Goal: Task Accomplishment & Management: Complete application form

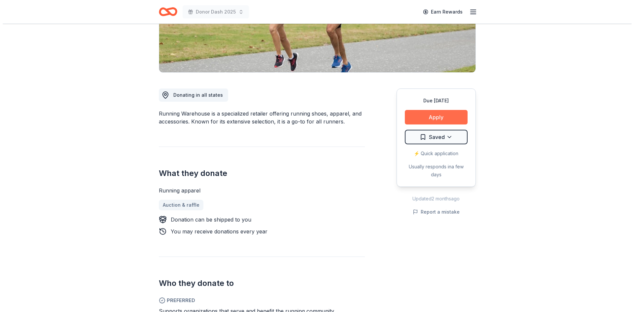
scroll to position [128, 0]
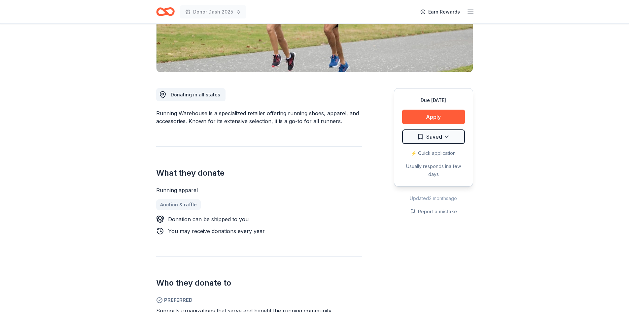
click at [416, 107] on div "Due in 87 days Apply Saved ⚡️ Quick application Usually responds in a few days" at bounding box center [433, 137] width 79 height 98
click at [420, 113] on button "Apply" at bounding box center [433, 117] width 63 height 15
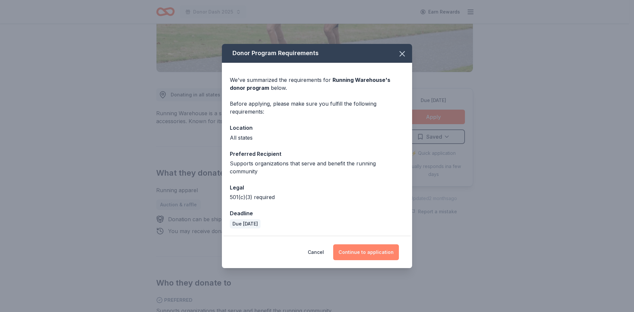
click at [374, 246] on button "Continue to application" at bounding box center [366, 252] width 66 height 16
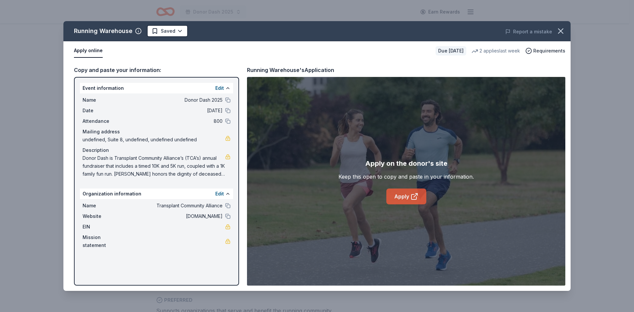
click at [407, 192] on link "Apply" at bounding box center [406, 197] width 40 height 16
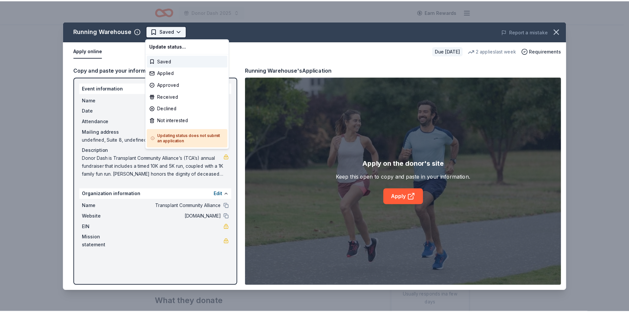
scroll to position [0, 0]
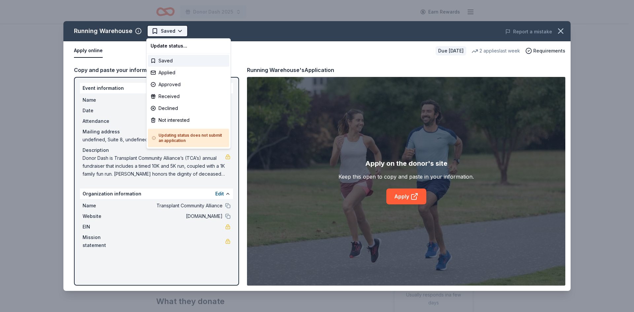
click at [164, 30] on html "Donor Dash 2025 Earn Rewards Due in 87 days Share Running Warehouse New • 2 rev…" at bounding box center [317, 156] width 634 height 312
click at [173, 74] on div "Applied" at bounding box center [188, 73] width 81 height 12
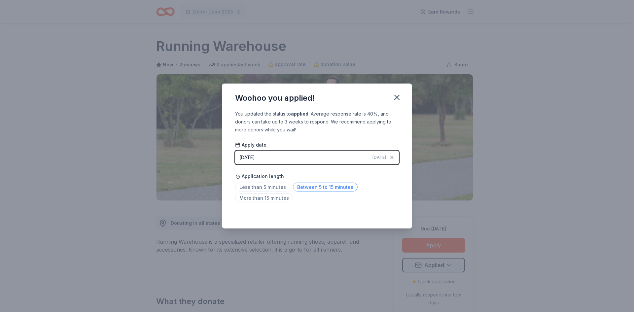
click at [309, 189] on span "Between 5 to 15 minutes" at bounding box center [325, 187] width 65 height 9
click at [399, 95] on icon "button" at bounding box center [397, 97] width 5 height 5
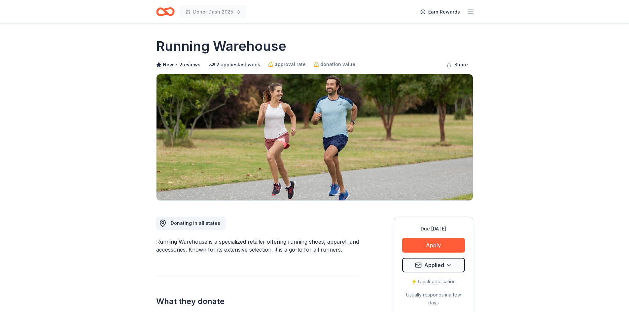
click at [169, 13] on icon "Home" at bounding box center [165, 12] width 18 height 16
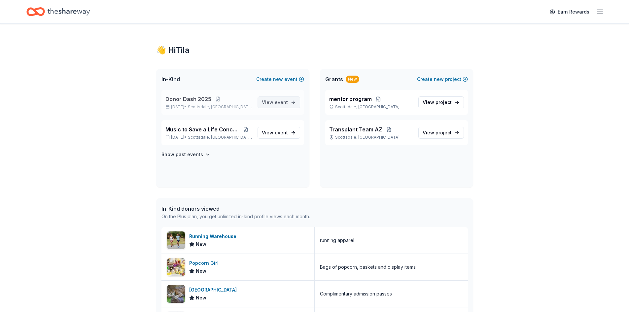
click at [280, 99] on span "View event" at bounding box center [275, 102] width 26 height 8
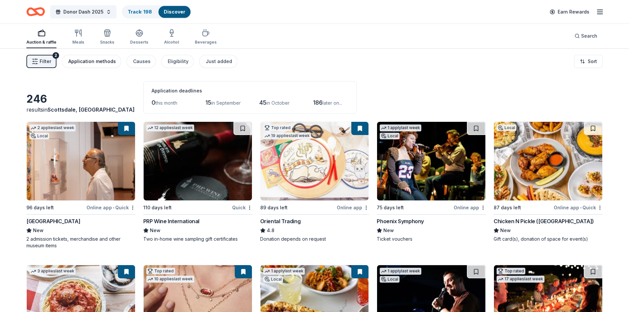
click at [77, 59] on div "Application methods" at bounding box center [92, 61] width 48 height 8
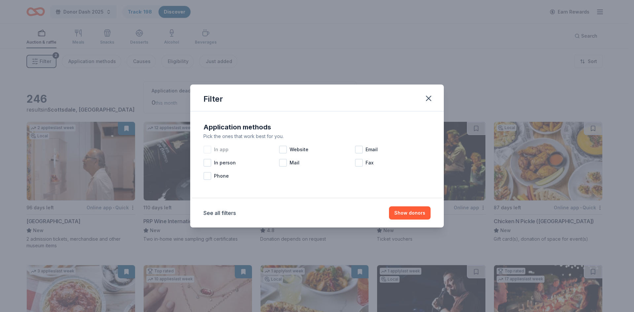
click at [206, 149] on div at bounding box center [207, 150] width 8 height 8
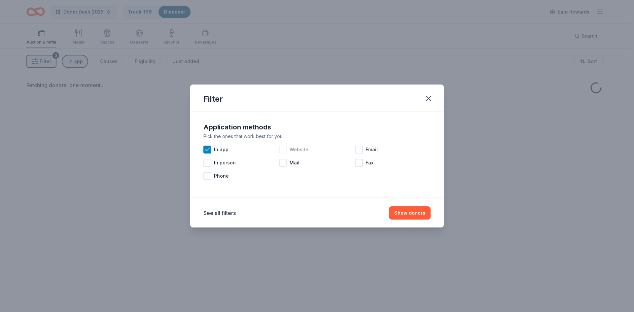
click at [285, 148] on div at bounding box center [283, 150] width 8 height 8
click at [407, 213] on button "Show donors" at bounding box center [410, 212] width 42 height 13
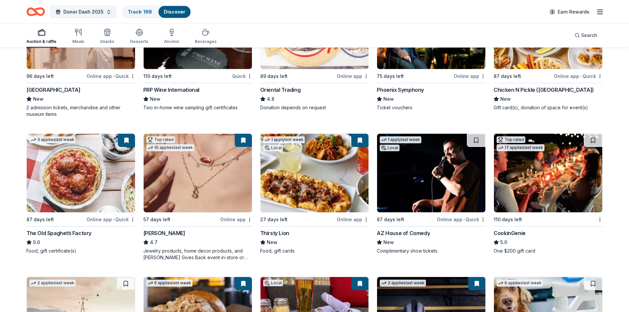
scroll to position [132, 0]
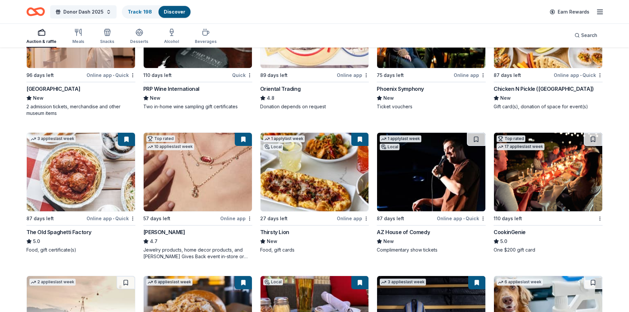
click at [242, 136] on button at bounding box center [243, 139] width 17 height 13
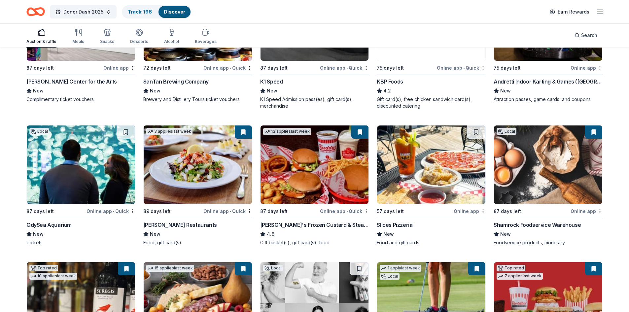
scroll to position [570, 0]
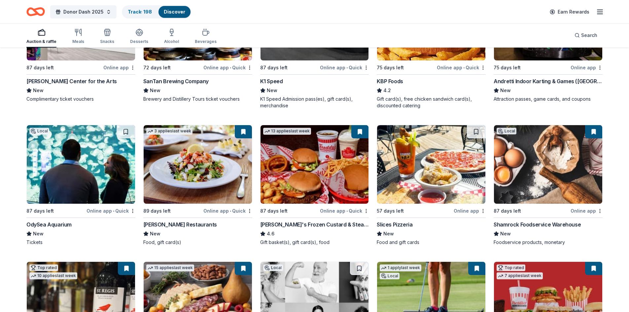
click at [85, 178] on img at bounding box center [81, 164] width 108 height 79
click at [408, 226] on div "Slices Pizzeria" at bounding box center [395, 225] width 36 height 8
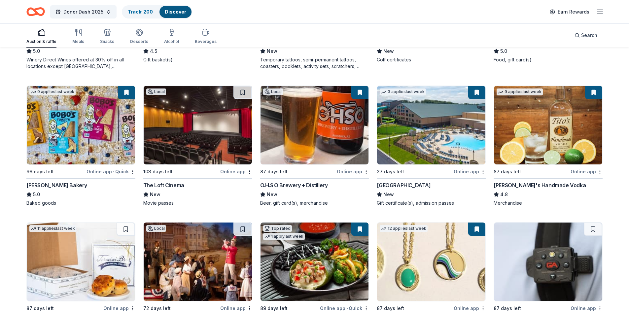
scroll to position [890, 0]
click at [164, 183] on div "The Loft Cinema" at bounding box center [163, 185] width 41 height 8
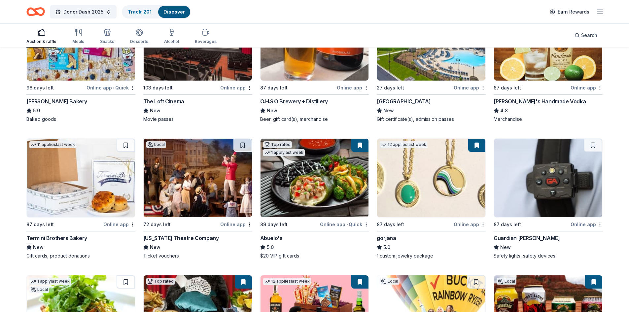
scroll to position [973, 0]
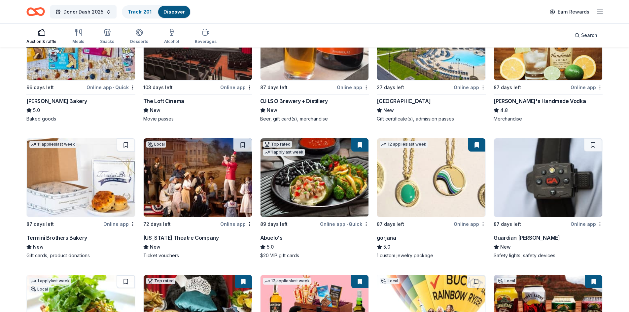
click at [202, 172] on img at bounding box center [198, 177] width 108 height 79
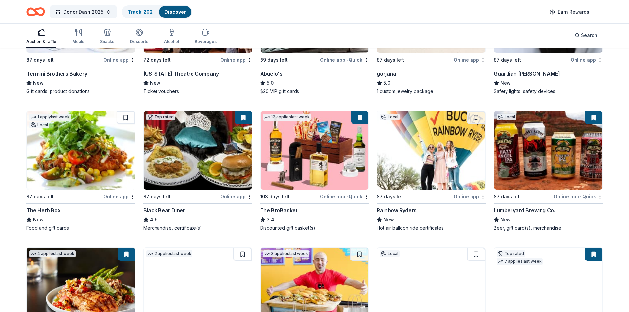
scroll to position [1138, 0]
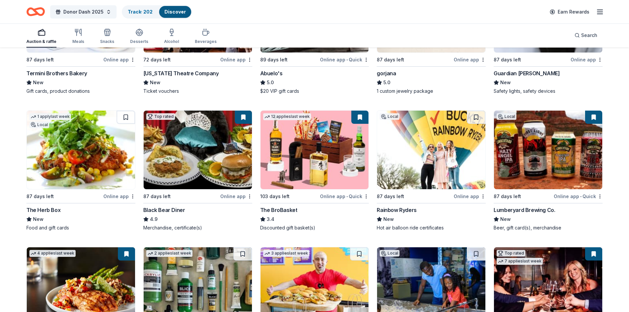
click at [411, 164] on img at bounding box center [431, 150] width 108 height 79
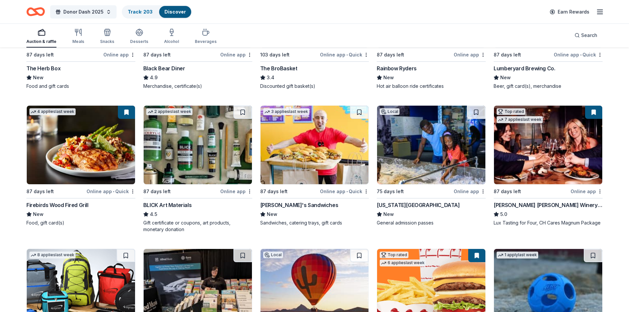
scroll to position [1280, 0]
click at [418, 156] on img at bounding box center [431, 144] width 108 height 79
click at [338, 166] on img at bounding box center [315, 144] width 108 height 79
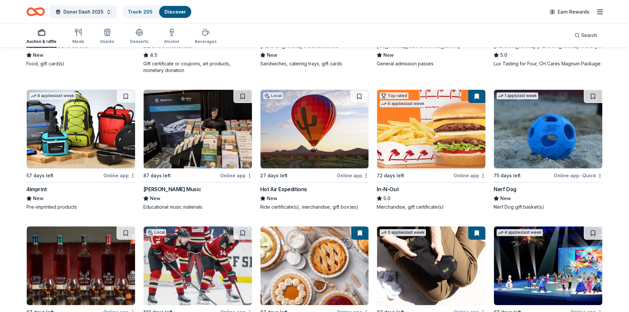
scroll to position [1439, 0]
click at [546, 147] on img at bounding box center [548, 128] width 108 height 79
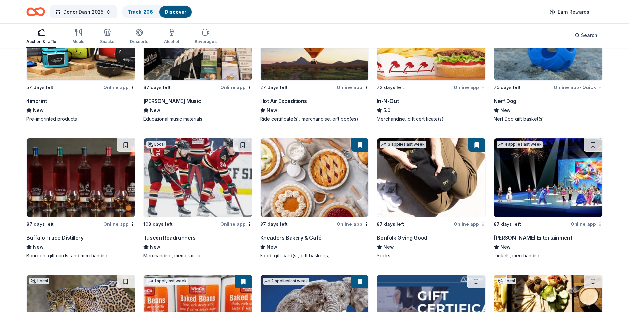
scroll to position [1527, 0]
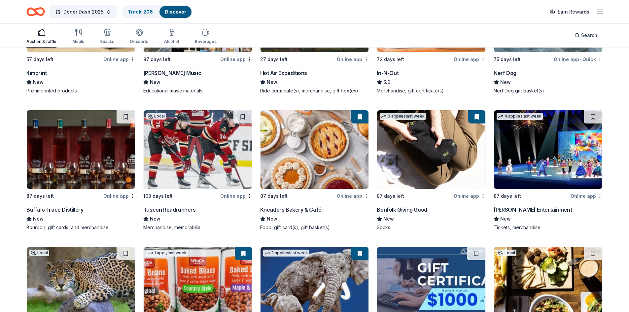
click at [75, 160] on img at bounding box center [81, 149] width 108 height 79
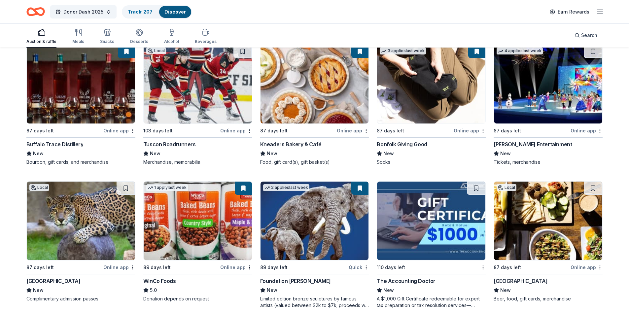
scroll to position [1621, 0]
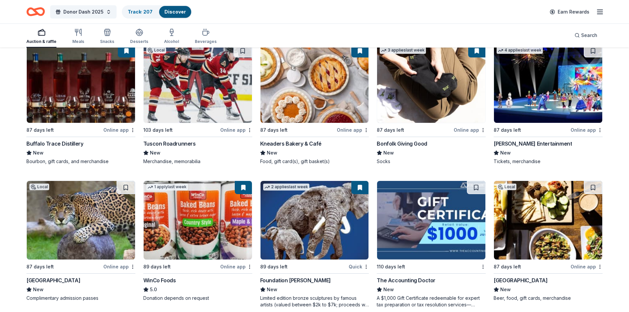
click at [552, 100] on img at bounding box center [548, 83] width 108 height 79
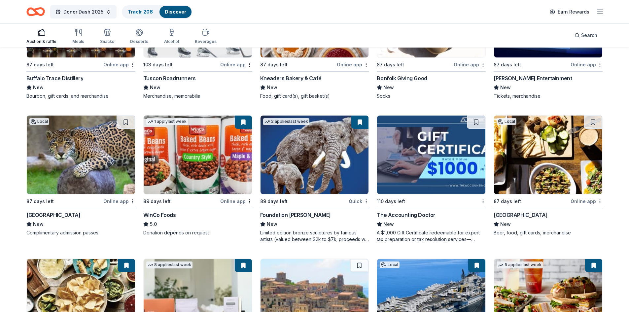
scroll to position [1687, 0]
click at [70, 170] on img at bounding box center [81, 154] width 108 height 79
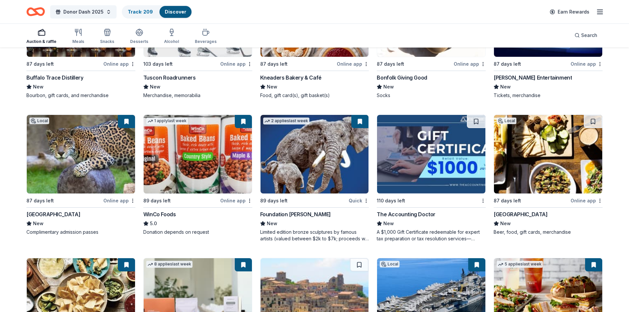
click at [550, 154] on img at bounding box center [548, 154] width 108 height 79
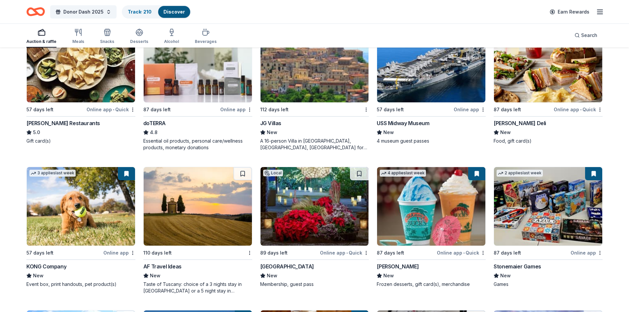
scroll to position [1922, 0]
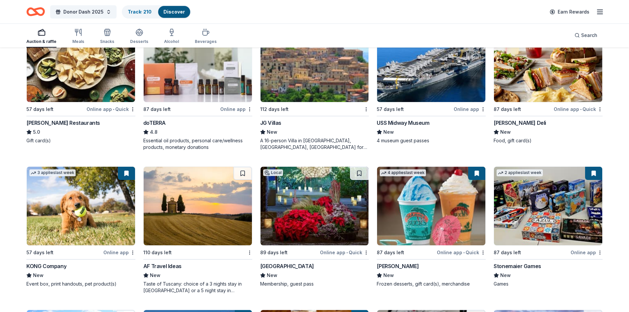
click at [337, 217] on img at bounding box center [315, 206] width 108 height 79
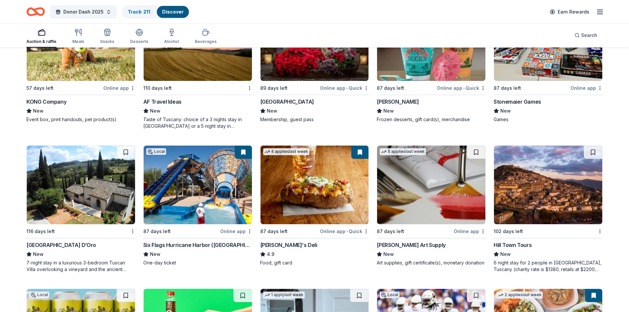
scroll to position [2087, 0]
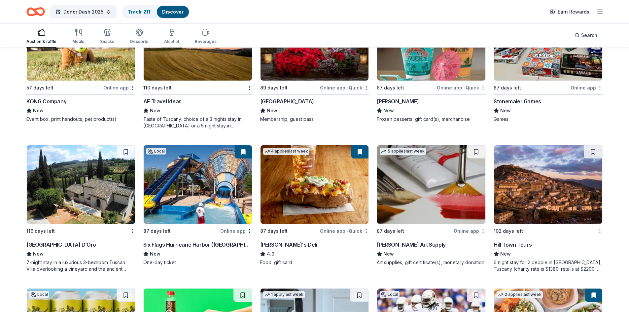
click at [420, 191] on img at bounding box center [431, 184] width 108 height 79
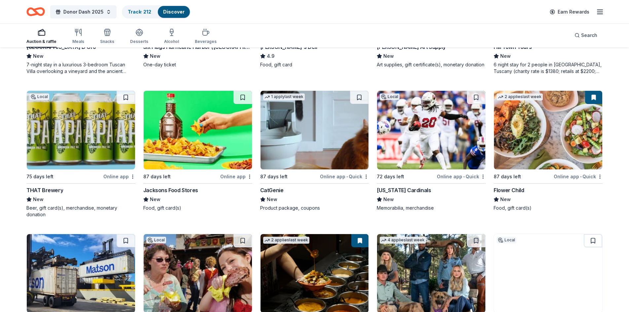
scroll to position [2285, 0]
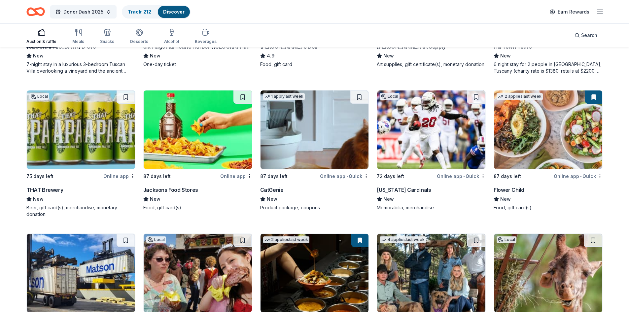
click at [437, 126] on img at bounding box center [431, 129] width 108 height 79
click at [321, 129] on img at bounding box center [315, 129] width 108 height 79
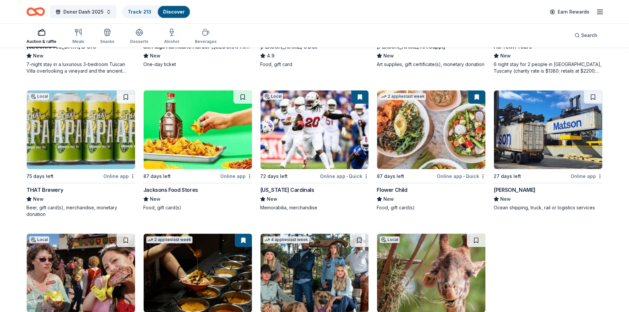
click at [73, 131] on img at bounding box center [81, 129] width 108 height 79
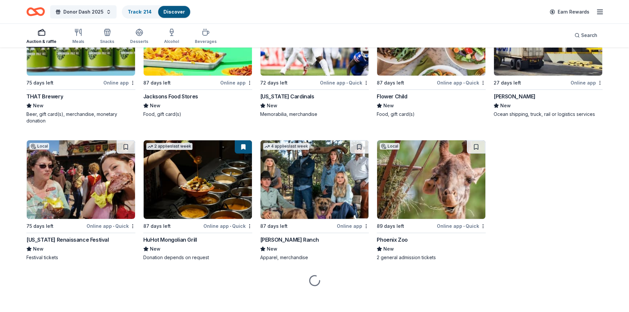
scroll to position [2380, 0]
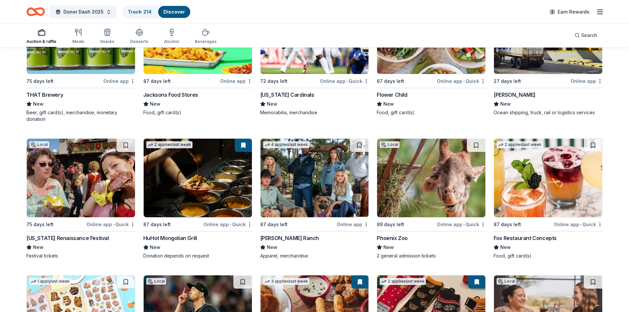
click at [98, 172] on img at bounding box center [81, 178] width 108 height 79
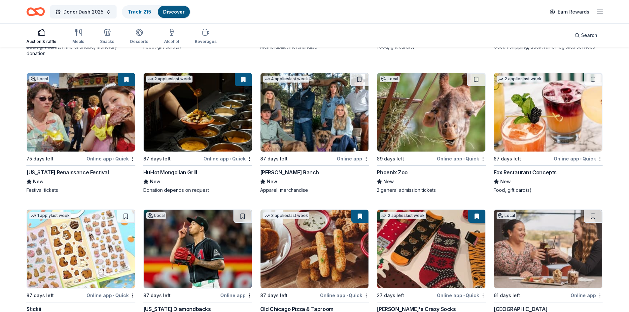
scroll to position [2446, 0]
click at [402, 119] on img at bounding box center [431, 112] width 108 height 79
click at [570, 131] on img at bounding box center [548, 112] width 108 height 79
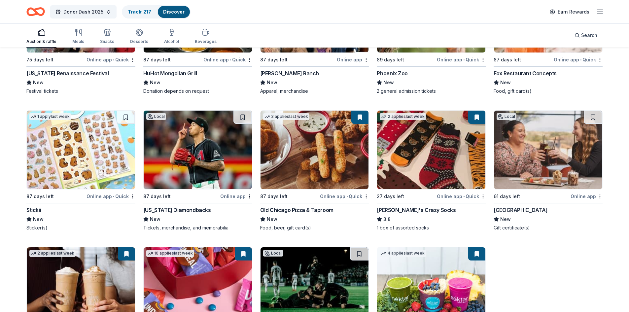
scroll to position [2545, 0]
click at [558, 159] on img at bounding box center [548, 149] width 108 height 79
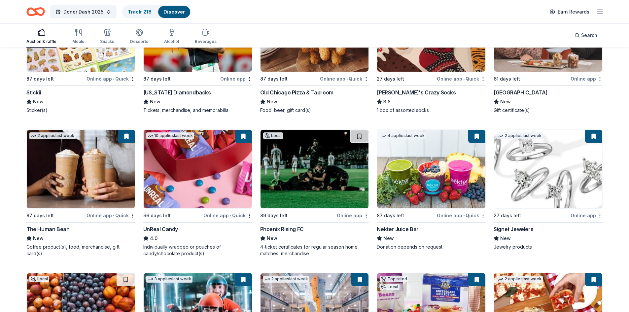
scroll to position [2663, 0]
click at [352, 137] on button at bounding box center [359, 135] width 18 height 13
click at [363, 139] on button at bounding box center [359, 135] width 17 height 13
click at [358, 137] on button at bounding box center [359, 135] width 17 height 13
click at [325, 159] on img at bounding box center [315, 168] width 108 height 79
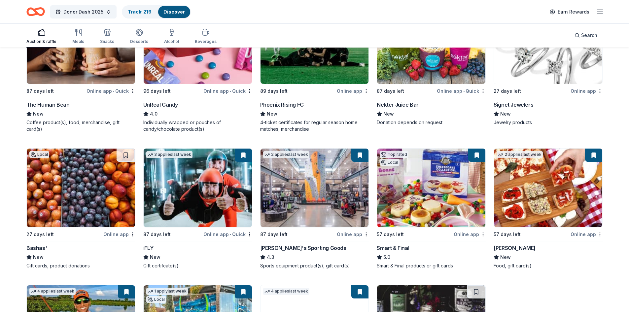
scroll to position [2787, 0]
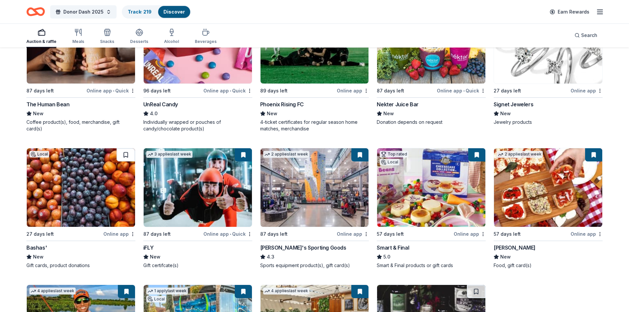
click at [120, 155] on button at bounding box center [126, 154] width 18 height 13
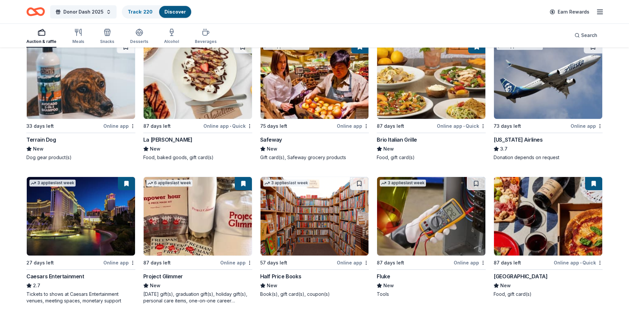
scroll to position [3314, 0]
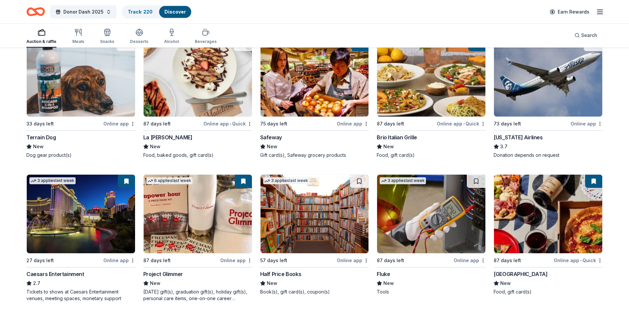
click at [575, 89] on img at bounding box center [548, 77] width 108 height 79
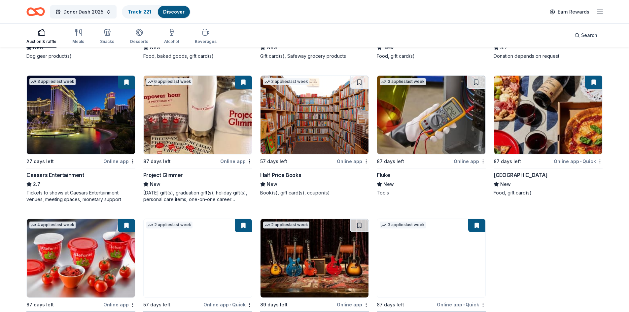
scroll to position [3413, 0]
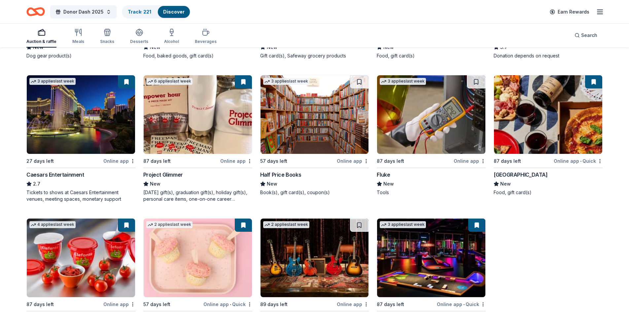
click at [86, 128] on img at bounding box center [81, 114] width 108 height 79
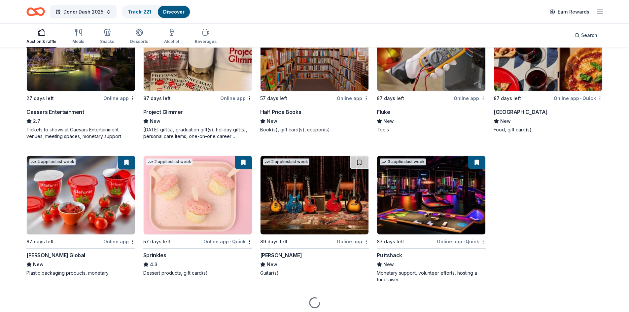
scroll to position [3477, 0]
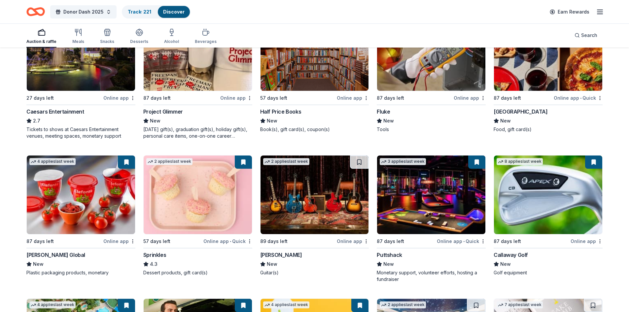
click at [331, 191] on img at bounding box center [315, 195] width 108 height 79
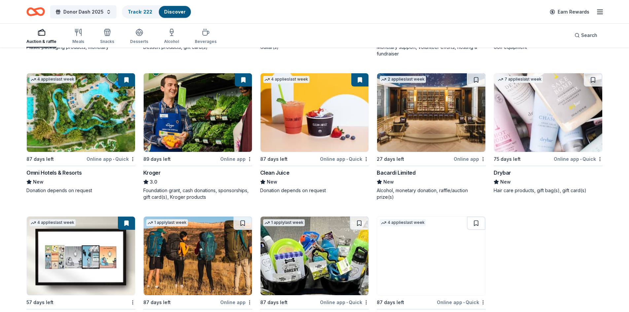
scroll to position [3702, 0]
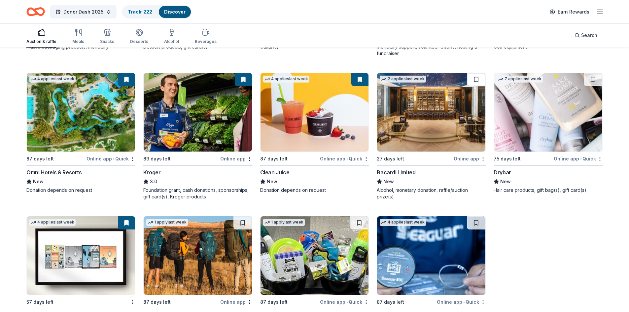
click at [472, 78] on button at bounding box center [476, 79] width 18 height 13
click at [596, 76] on button at bounding box center [593, 79] width 18 height 13
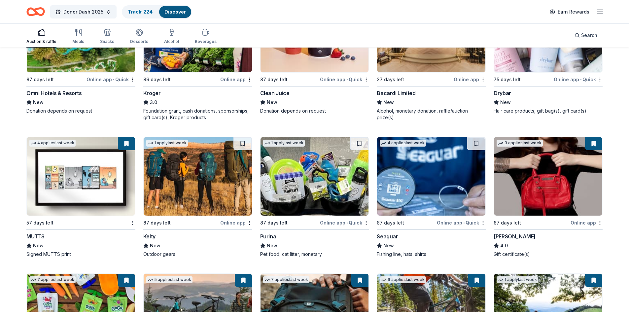
scroll to position [3782, 0]
click at [245, 141] on button at bounding box center [242, 143] width 18 height 13
click at [355, 138] on button at bounding box center [359, 143] width 18 height 13
click at [473, 140] on button at bounding box center [476, 143] width 18 height 13
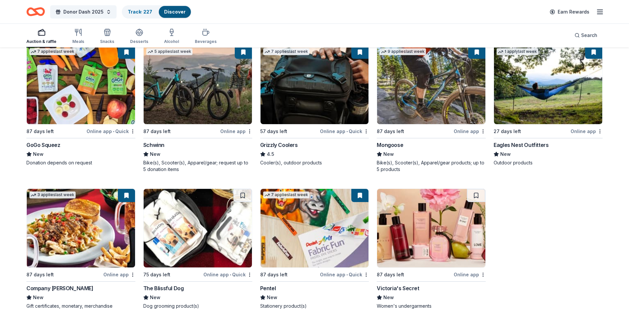
scroll to position [4060, 0]
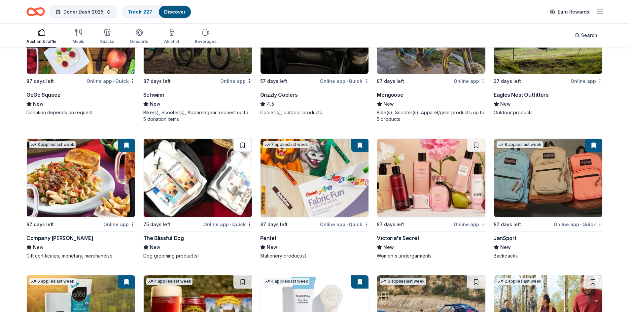
click at [243, 143] on button at bounding box center [242, 145] width 18 height 13
click at [474, 143] on button at bounding box center [476, 145] width 18 height 13
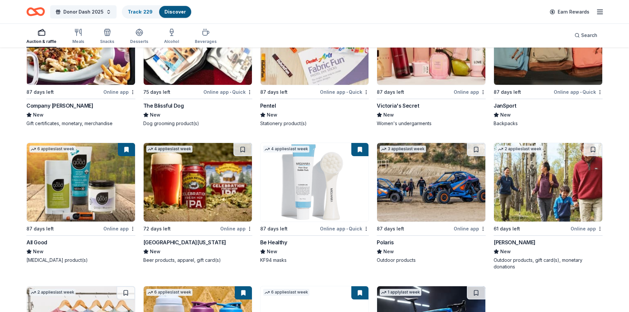
scroll to position [4193, 0]
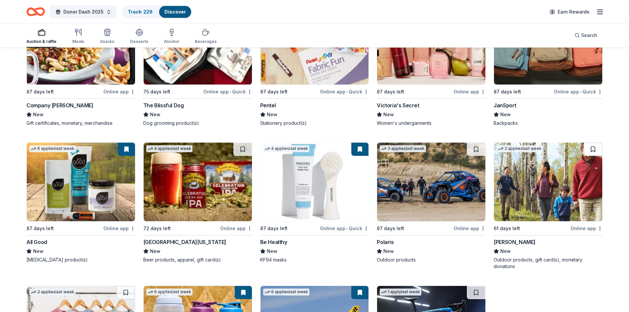
click at [590, 144] on button at bounding box center [593, 149] width 18 height 13
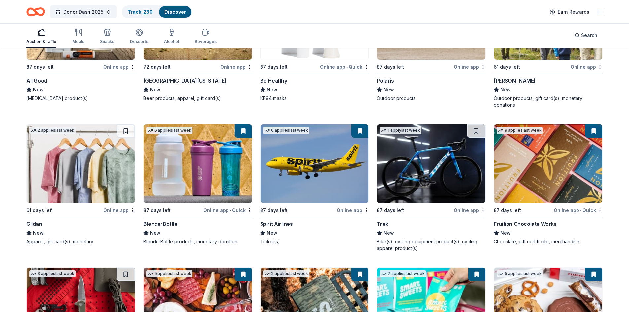
scroll to position [4355, 0]
click at [474, 126] on button at bounding box center [476, 130] width 18 height 13
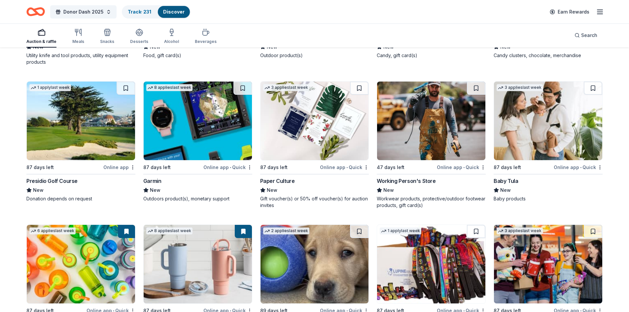
scroll to position [4684, 0]
click at [588, 88] on button at bounding box center [593, 87] width 18 height 13
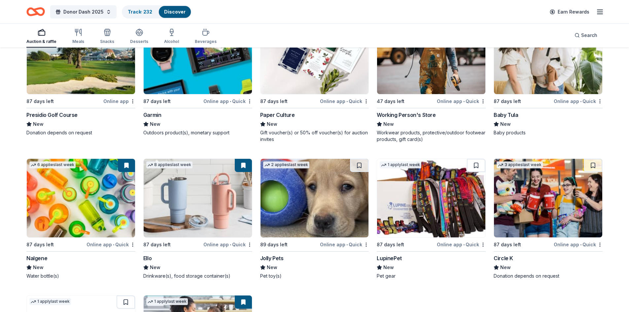
scroll to position [4750, 0]
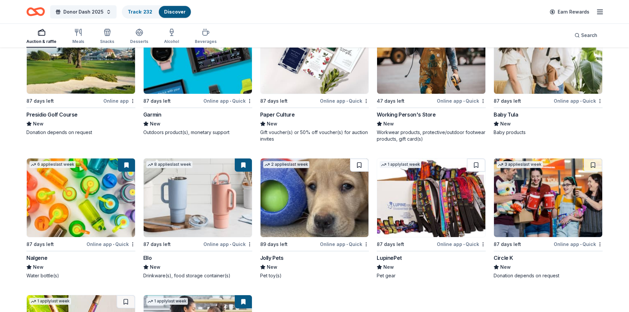
click at [359, 162] on button at bounding box center [359, 165] width 18 height 13
click at [475, 164] on button at bounding box center [476, 165] width 18 height 13
click at [593, 163] on button at bounding box center [593, 165] width 18 height 13
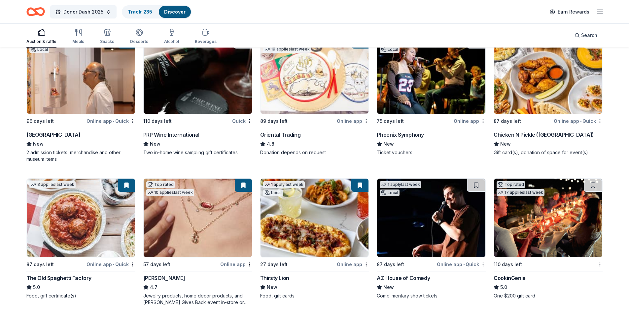
scroll to position [0, 0]
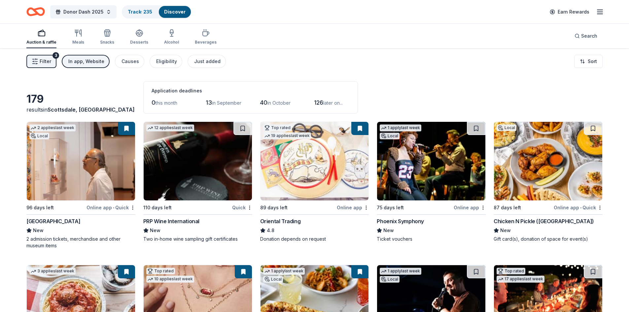
click at [86, 60] on div "In app, Website" at bounding box center [86, 61] width 36 height 8
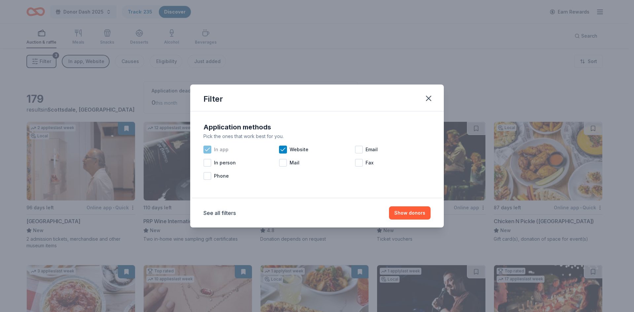
click at [208, 150] on icon at bounding box center [207, 149] width 7 height 7
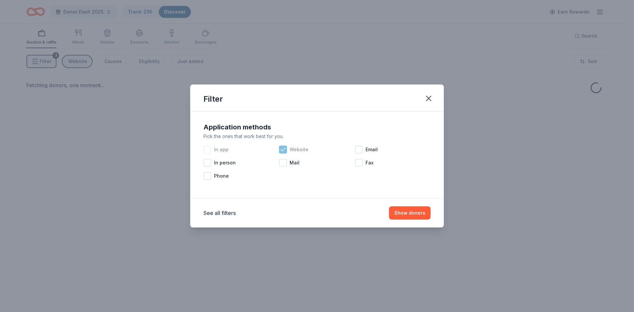
click at [281, 148] on icon at bounding box center [283, 149] width 7 height 7
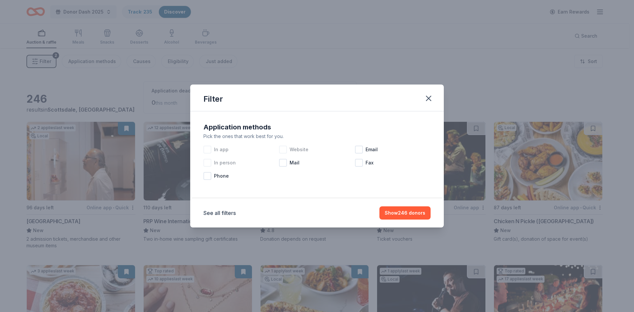
click at [206, 164] on div at bounding box center [207, 163] width 8 height 8
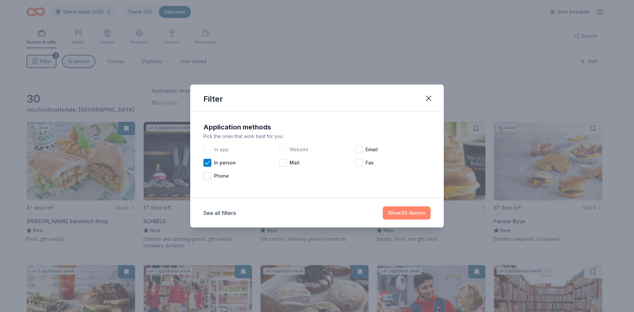
click at [401, 211] on button "Show 30 donors" at bounding box center [407, 212] width 48 height 13
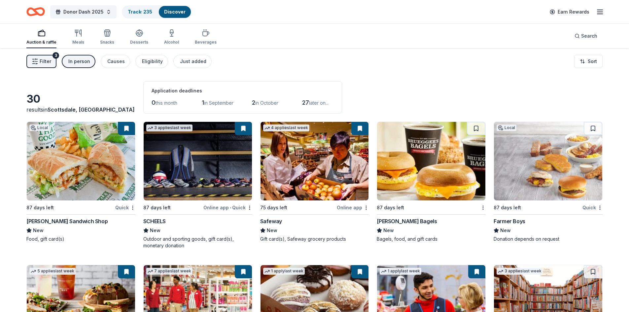
click at [127, 126] on button at bounding box center [126, 128] width 17 height 13
click at [107, 146] on img at bounding box center [81, 161] width 108 height 79
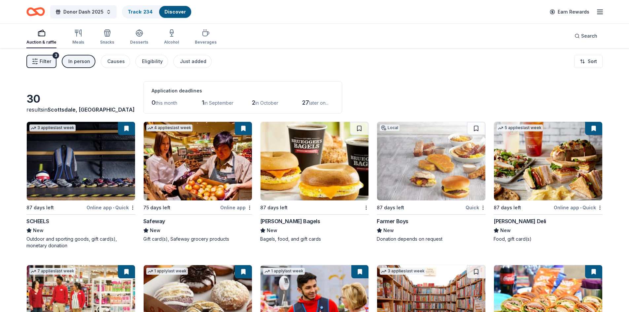
click at [206, 148] on img at bounding box center [198, 161] width 108 height 79
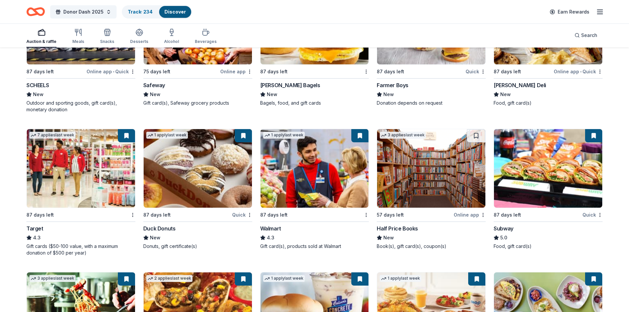
scroll to position [136, 0]
click at [94, 170] on img at bounding box center [81, 168] width 108 height 79
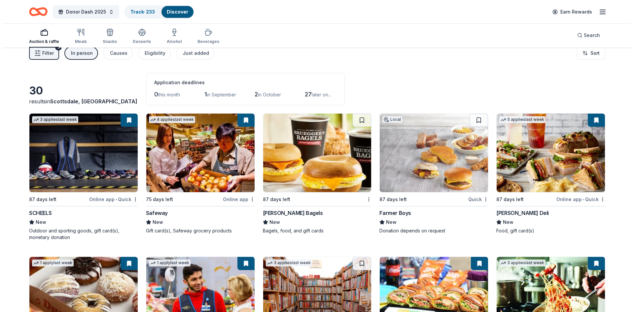
scroll to position [0, 0]
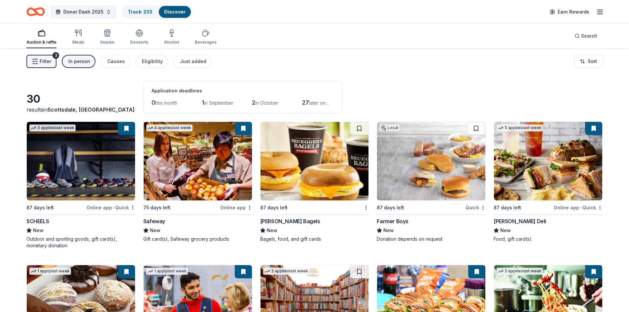
click at [48, 60] on span "Filter" at bounding box center [46, 61] width 12 height 8
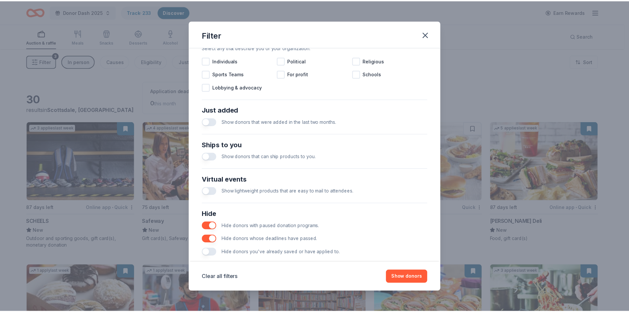
scroll to position [220, 0]
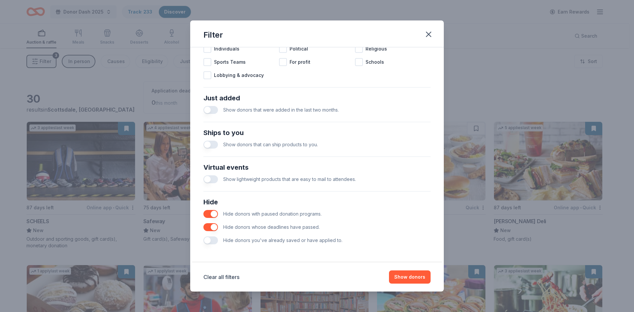
click at [208, 240] on button "button" at bounding box center [210, 240] width 15 height 8
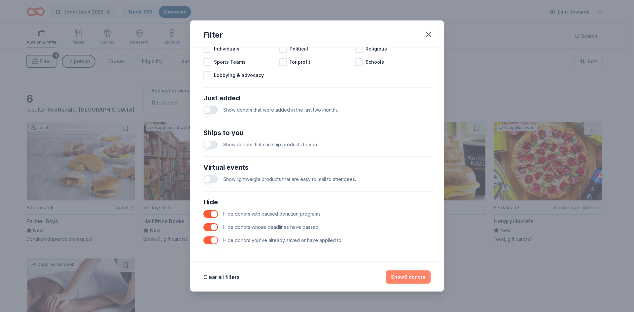
click at [410, 278] on button "Show 6 donors" at bounding box center [408, 276] width 45 height 13
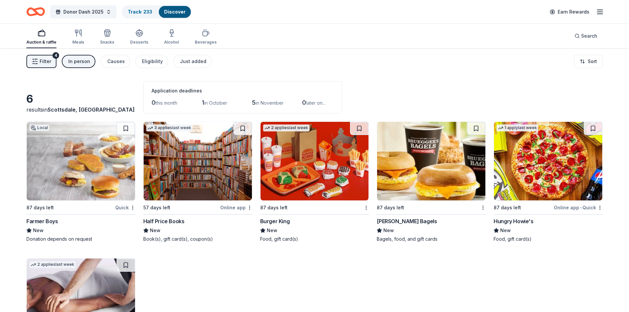
click at [90, 160] on img at bounding box center [81, 161] width 108 height 79
click at [125, 125] on button at bounding box center [126, 128] width 18 height 13
click at [125, 125] on div at bounding box center [126, 128] width 18 height 13
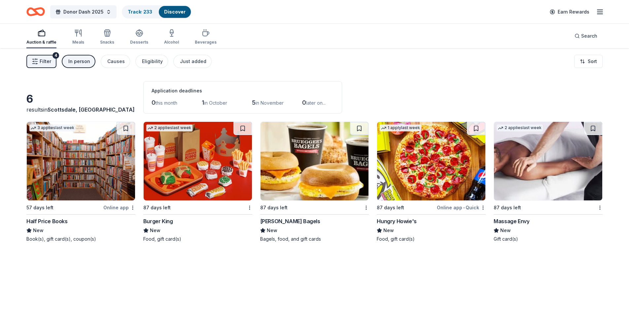
click at [58, 164] on img at bounding box center [81, 161] width 108 height 79
click at [242, 128] on button at bounding box center [242, 128] width 18 height 13
click at [224, 156] on img at bounding box center [198, 161] width 108 height 79
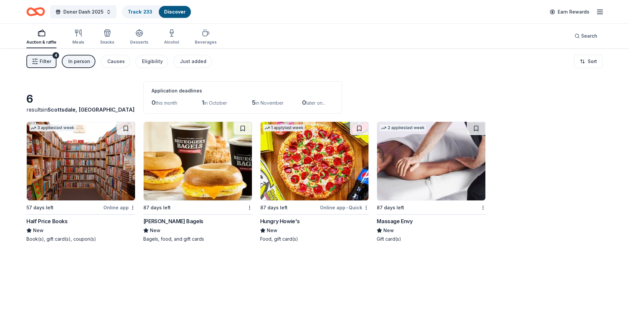
click at [201, 158] on img at bounding box center [198, 161] width 108 height 79
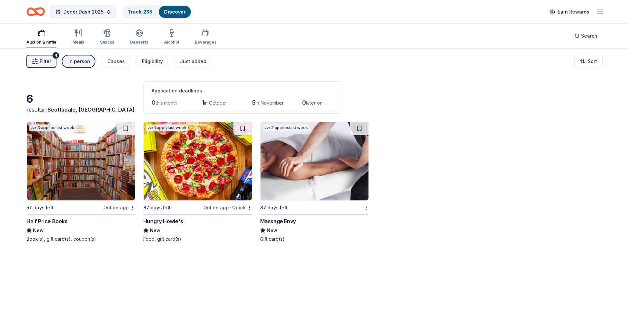
click at [204, 185] on img at bounding box center [198, 161] width 108 height 79
click at [240, 129] on button at bounding box center [242, 128] width 18 height 13
click at [240, 129] on button at bounding box center [243, 128] width 17 height 13
click at [244, 129] on button at bounding box center [243, 128] width 17 height 13
click at [216, 149] on img at bounding box center [198, 161] width 108 height 79
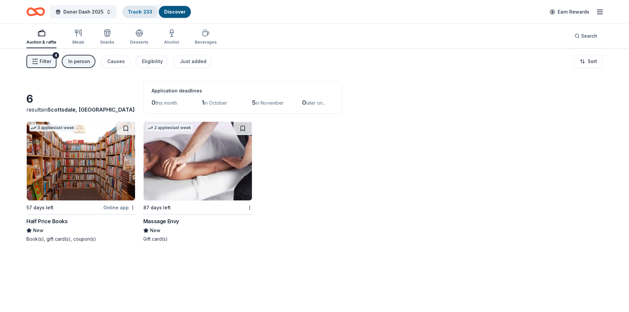
click at [138, 9] on link "Track · 233" at bounding box center [140, 12] width 24 height 6
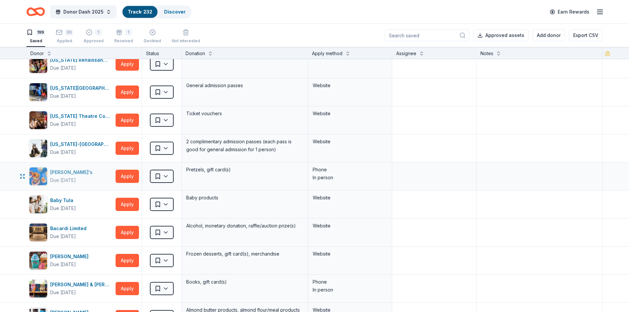
scroll to position [93, 0]
click at [162, 174] on html "10% Donor Dash 2025 Track · 232 Discover Earn Rewards 199 Saved 30 Applied 1 Ap…" at bounding box center [314, 156] width 629 height 312
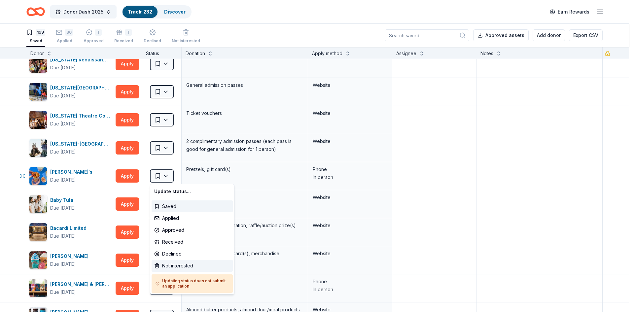
click at [171, 264] on div "Not interested" at bounding box center [192, 266] width 81 height 12
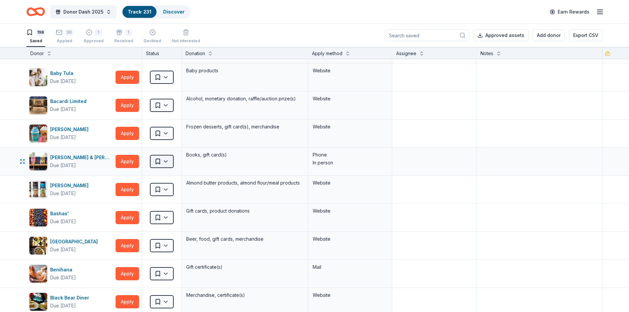
scroll to position [193, 0]
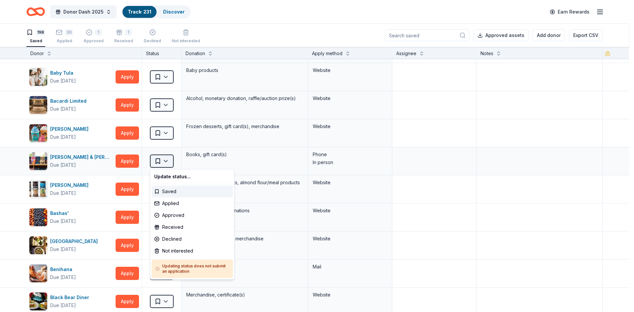
click at [164, 160] on html "10% Donor Dash 2025 Track · 231 Discover Earn Rewards 198 Saved 30 Applied 1 Ap…" at bounding box center [317, 156] width 634 height 312
click at [178, 248] on div "Not interested" at bounding box center [192, 251] width 81 height 12
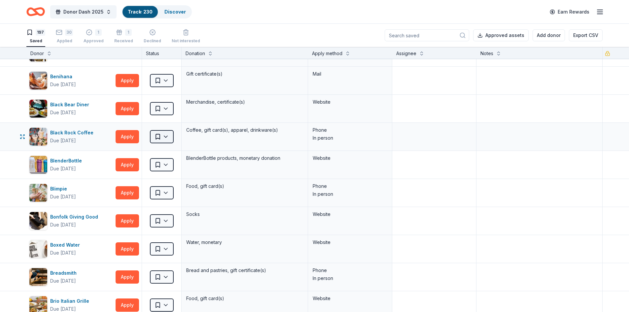
scroll to position [358, 0]
click at [124, 136] on button "Apply" at bounding box center [127, 136] width 23 height 13
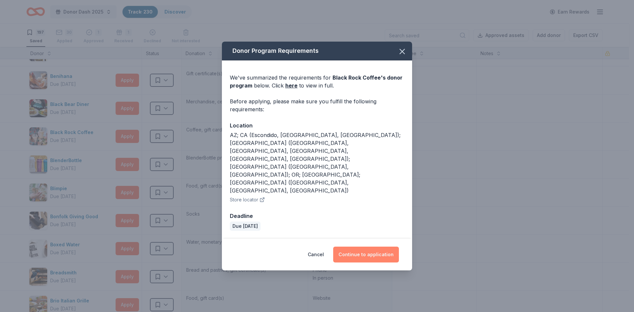
click at [357, 247] on button "Continue to application" at bounding box center [366, 255] width 66 height 16
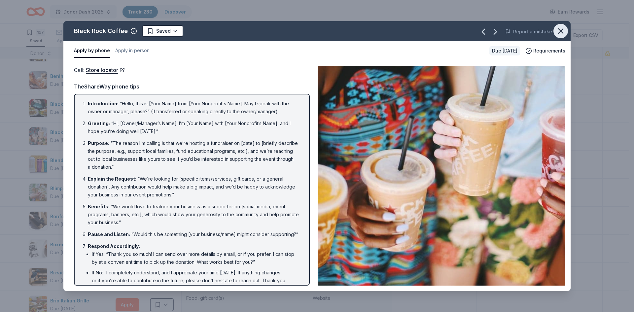
click at [565, 33] on icon "button" at bounding box center [560, 30] width 9 height 9
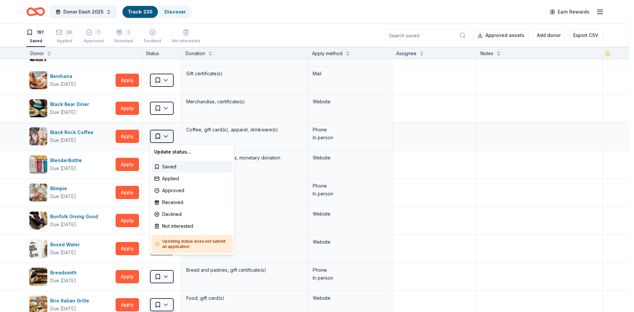
click at [161, 137] on html "10% Donor Dash 2025 Track · 230 Discover Earn Rewards 197 Saved 30 Applied 1 Ap…" at bounding box center [317, 156] width 634 height 312
click at [179, 226] on div "Not interested" at bounding box center [192, 226] width 81 height 12
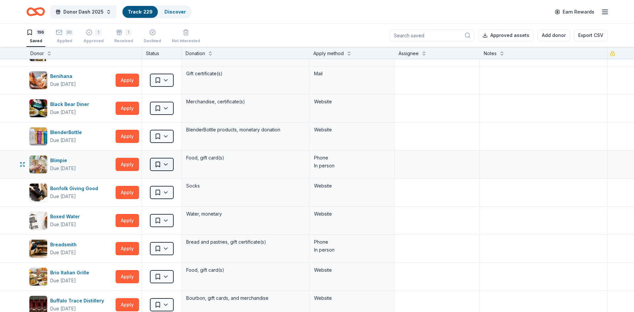
click at [164, 166] on html "10% Donor Dash 2025 Track · 229 Discover Earn Rewards 196 Saved 30 Applied 1 Ap…" at bounding box center [317, 156] width 634 height 312
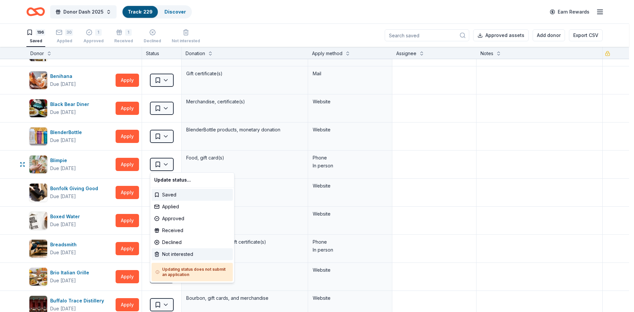
click at [175, 253] on div "Not interested" at bounding box center [192, 254] width 81 height 12
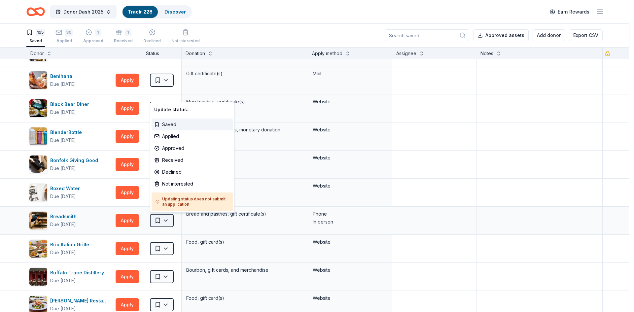
click at [159, 217] on html "10% Donor Dash 2025 Track · 228 Discover Earn Rewards 195 Saved 30 Applied 1 Ap…" at bounding box center [317, 156] width 634 height 312
click at [174, 185] on div "Not interested" at bounding box center [192, 184] width 81 height 12
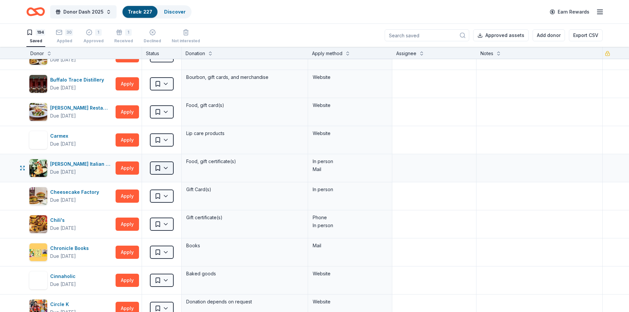
scroll to position [523, 0]
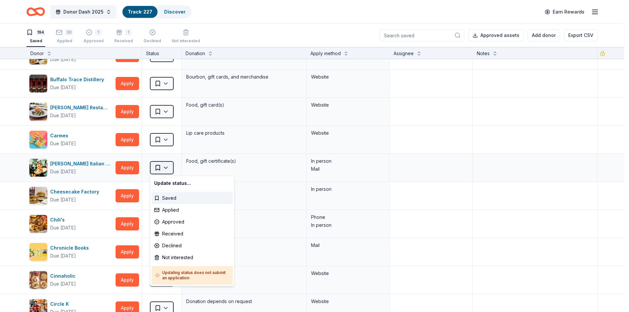
click at [162, 166] on html "10% Donor Dash 2025 Track · 227 Discover Earn Rewards 194 Saved 30 Applied 1 Ap…" at bounding box center [314, 156] width 629 height 312
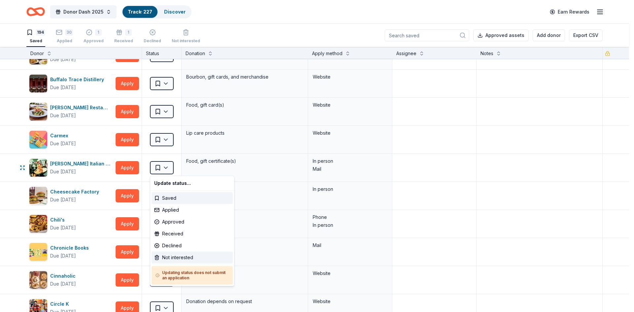
click at [179, 259] on div "Not interested" at bounding box center [192, 258] width 81 height 12
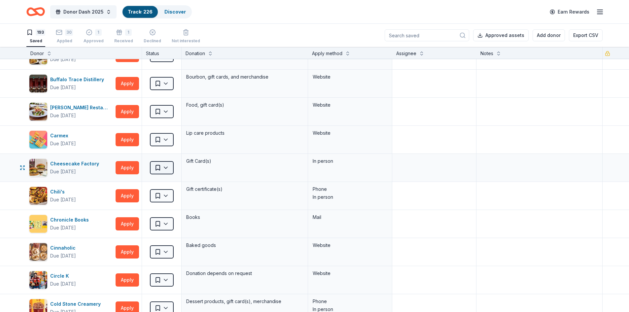
click at [159, 168] on html "10% Donor Dash 2025 Track · 226 Discover Earn Rewards 193 Saved 30 Applied 1 Ap…" at bounding box center [314, 156] width 629 height 312
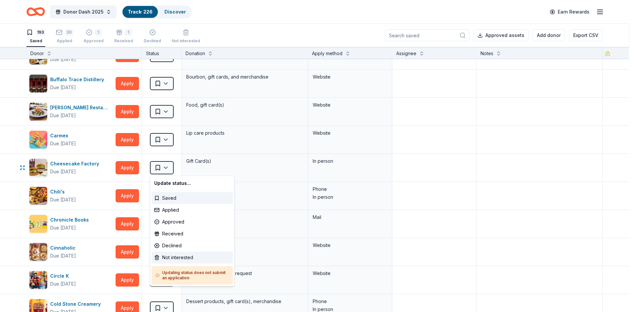
click at [173, 256] on div "Not interested" at bounding box center [192, 258] width 81 height 12
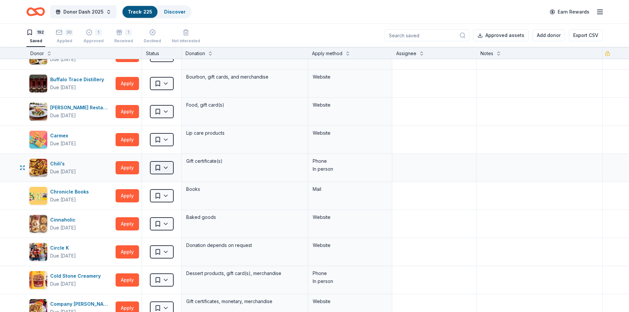
click at [160, 168] on html "10% Donor Dash 2025 Track · 225 Discover Earn Rewards 192 Saved 30 Applied 1 Ap…" at bounding box center [314, 156] width 629 height 312
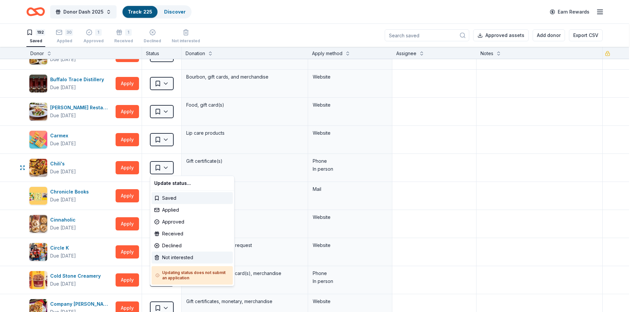
click at [175, 256] on div "Not interested" at bounding box center [192, 258] width 81 height 12
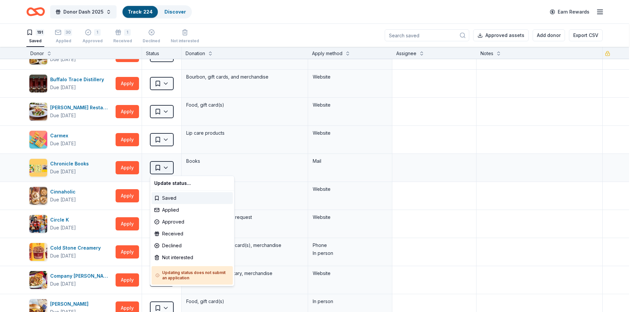
click at [158, 167] on html "10% Donor Dash 2025 Track · 224 Discover Earn Rewards 191 Saved 30 Applied 1 Ap…" at bounding box center [317, 156] width 634 height 312
click at [170, 255] on div "Not interested" at bounding box center [192, 258] width 81 height 12
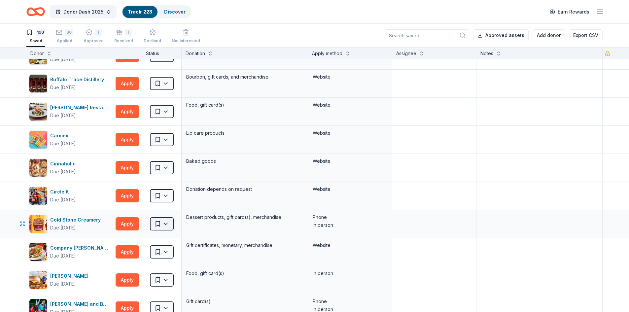
click at [165, 223] on html "10% Donor Dash 2025 Track · 223 Discover Earn Rewards 190 Saved 30 Applied 1 Ap…" at bounding box center [314, 156] width 629 height 312
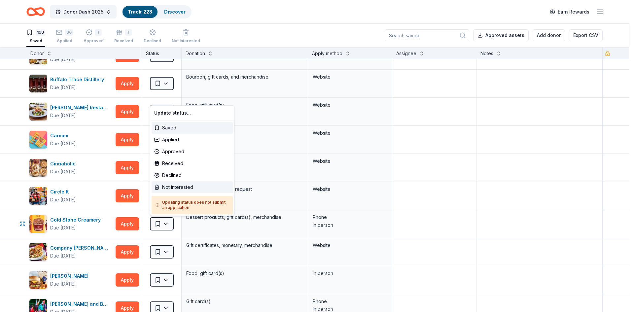
click at [163, 189] on div "Not interested" at bounding box center [192, 187] width 81 height 12
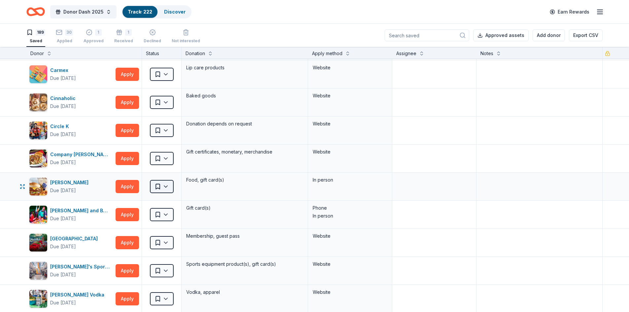
scroll to position [588, 0]
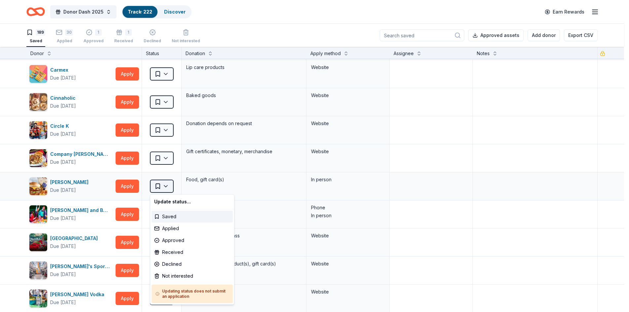
click at [165, 186] on html "10% Donor Dash 2025 Track · 222 Discover Earn Rewards 189 Saved 30 Applied 1 Ap…" at bounding box center [314, 156] width 629 height 312
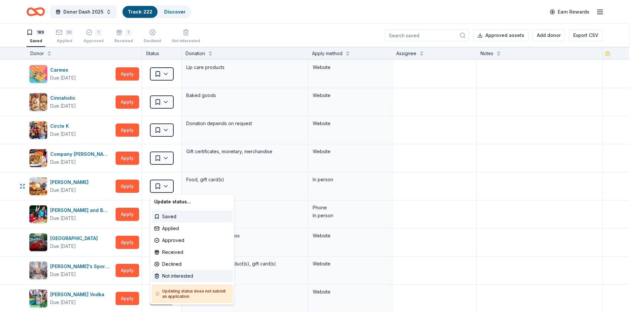
click at [173, 273] on div "Not interested" at bounding box center [192, 276] width 81 height 12
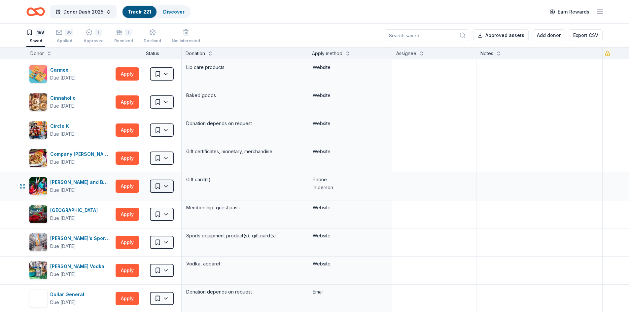
click at [159, 188] on html "10% Donor Dash 2025 Track · 221 Discover Earn Rewards 188 Saved 30 Applied 1 Ap…" at bounding box center [314, 156] width 629 height 312
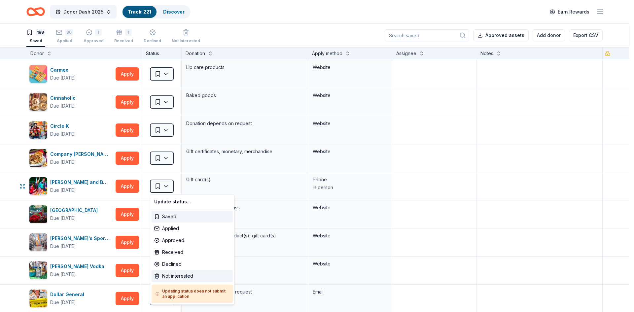
click at [169, 276] on div "Not interested" at bounding box center [192, 276] width 81 height 12
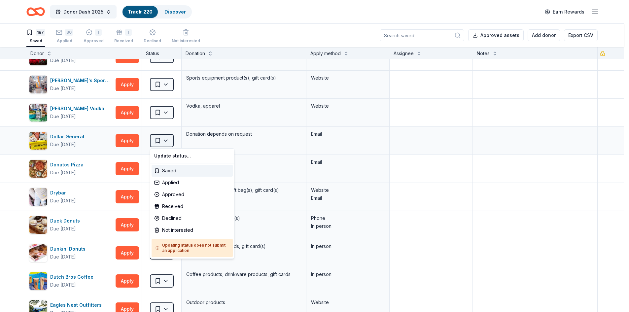
scroll to position [719, 0]
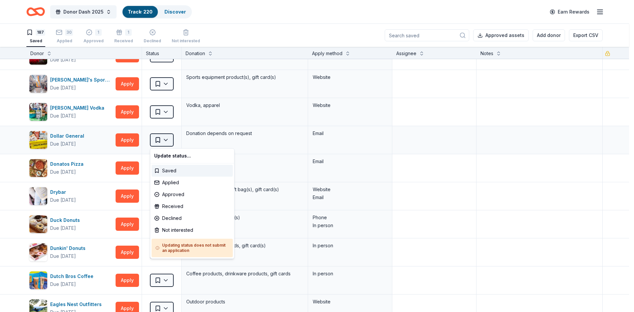
click at [165, 140] on html "10% Donor Dash 2025 Track · 220 Discover Earn Rewards 187 Saved 30 Applied 1 Ap…" at bounding box center [317, 156] width 634 height 312
click at [178, 229] on div "Not interested" at bounding box center [192, 230] width 81 height 12
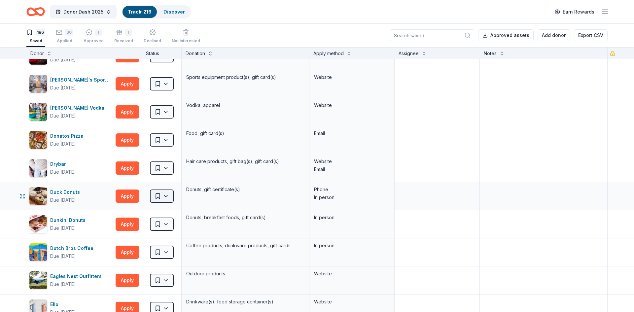
click at [162, 195] on html "10% Donor Dash 2025 Track · 219 Discover Earn Rewards 186 Saved 30 Applied 1 Ap…" at bounding box center [317, 156] width 634 height 312
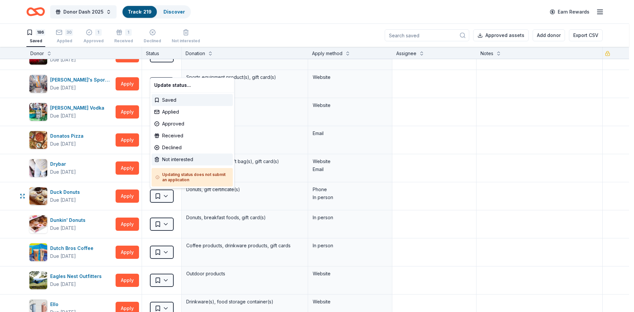
click at [155, 157] on div "Not interested" at bounding box center [192, 160] width 81 height 12
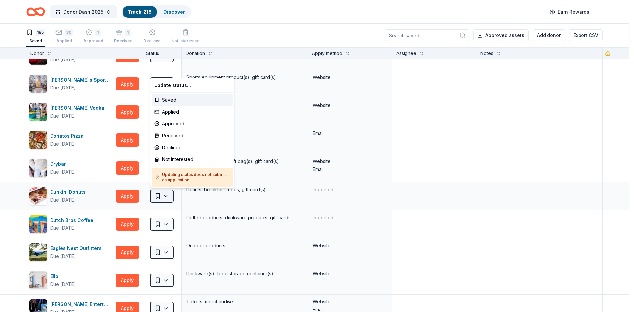
click at [157, 195] on html "10% Donor Dash 2025 Track · 218 Discover Earn Rewards 185 Saved 30 Applied 1 Ap…" at bounding box center [317, 156] width 634 height 312
click at [165, 159] on div "Not interested" at bounding box center [192, 160] width 81 height 12
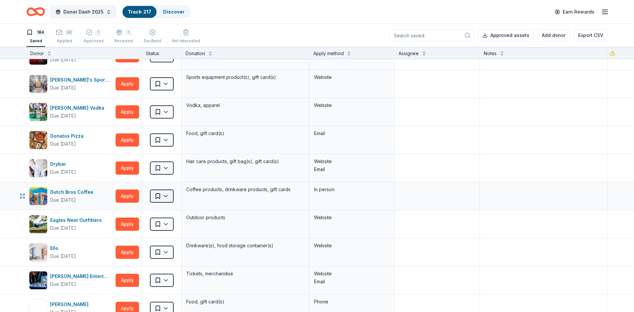
click at [164, 193] on html "10% Donor Dash 2025 Track · 217 Discover Earn Rewards 184 Saved 30 Applied 1 Ap…" at bounding box center [317, 156] width 634 height 312
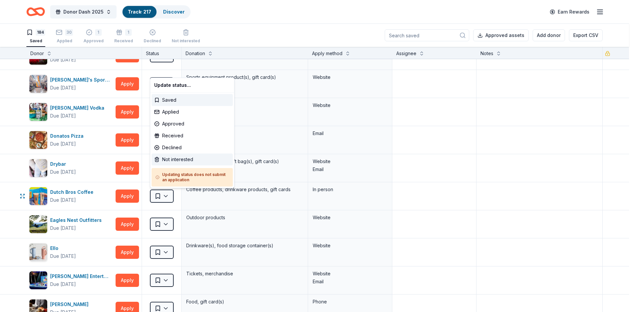
click at [166, 161] on div "Not interested" at bounding box center [192, 160] width 81 height 12
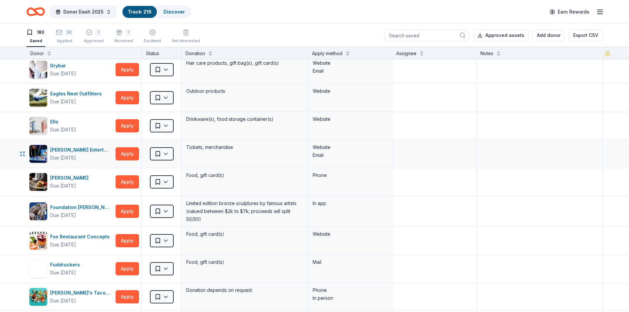
scroll to position [818, 0]
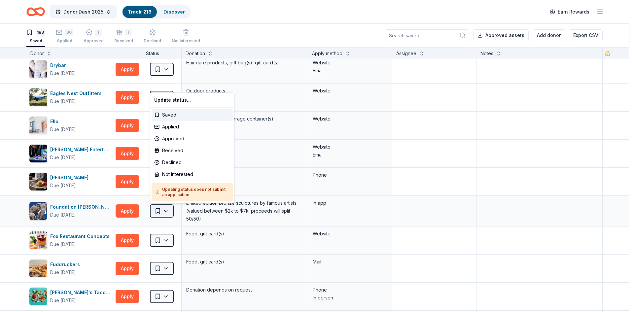
click at [164, 211] on html "10% Donor Dash 2025 Track · 216 Discover Earn Rewards 183 Saved 30 Applied 1 Ap…" at bounding box center [317, 156] width 634 height 312
click at [169, 173] on div "Not interested" at bounding box center [192, 174] width 81 height 12
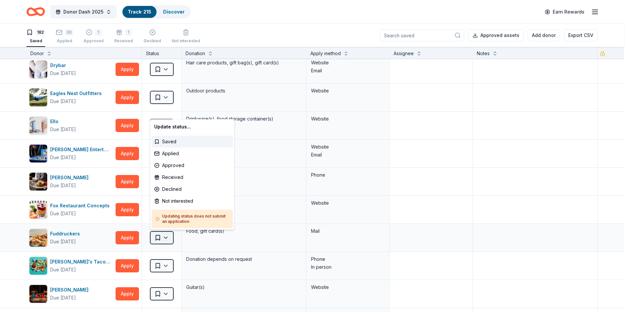
click at [157, 237] on html "10% Donor Dash 2025 Track · 215 Discover Earn Rewards 182 Saved 30 Applied 1 Ap…" at bounding box center [314, 156] width 629 height 312
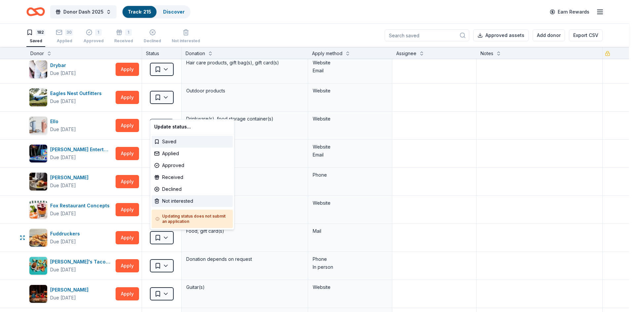
click at [171, 198] on div "Not interested" at bounding box center [192, 201] width 81 height 12
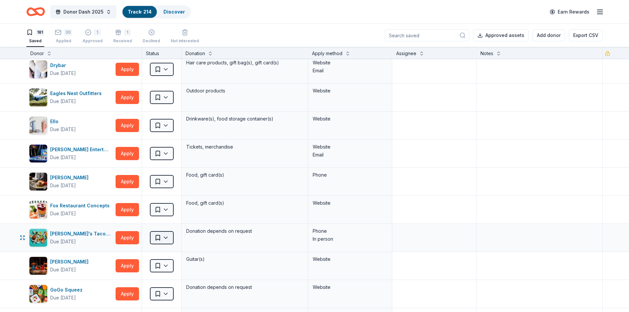
click at [163, 238] on html "10% Donor Dash 2025 Track · 214 Discover Earn Rewards 181 Saved 30 Applied 1 Ap…" at bounding box center [314, 156] width 629 height 312
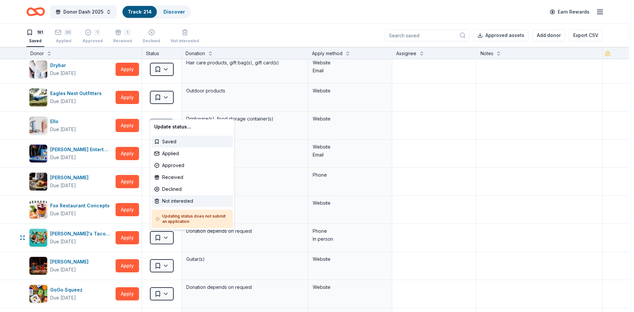
click at [174, 200] on div "Not interested" at bounding box center [192, 201] width 81 height 12
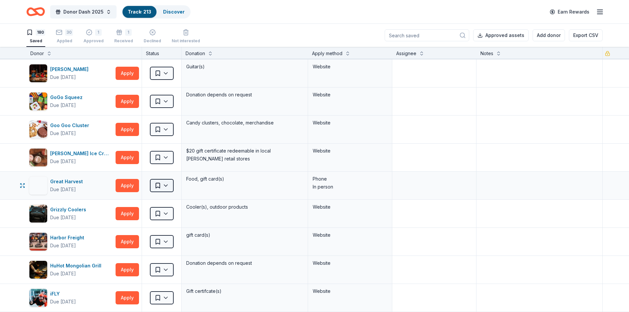
scroll to position [982, 0]
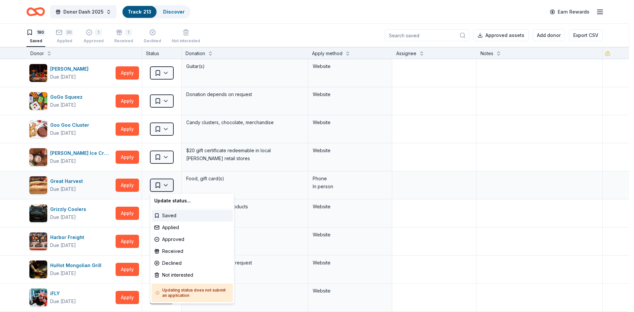
click at [165, 182] on html "10% Donor Dash 2025 Track · 213 Discover Earn Rewards 180 Saved 30 Applied 1 Ap…" at bounding box center [317, 156] width 634 height 312
click at [170, 277] on div "Not interested" at bounding box center [192, 275] width 81 height 12
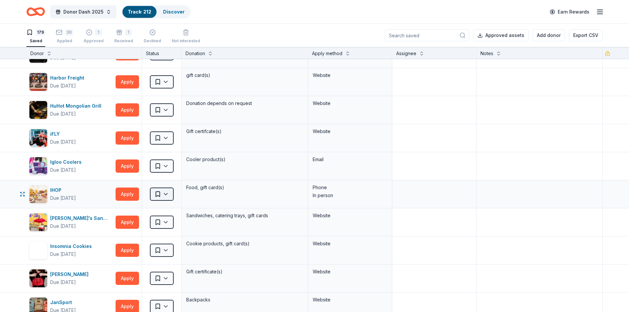
scroll to position [1114, 0]
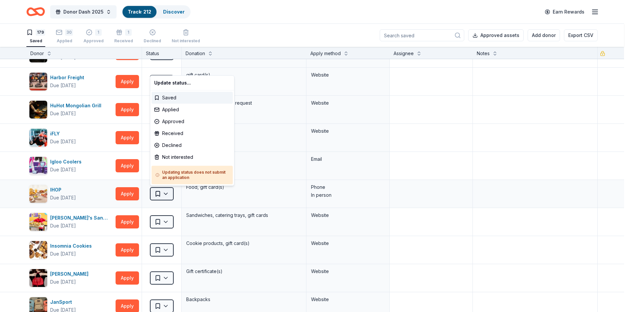
click at [158, 193] on html "10% Donor Dash 2025 Track · 212 Discover Earn Rewards 179 Saved 30 Applied 1 Ap…" at bounding box center [314, 156] width 629 height 312
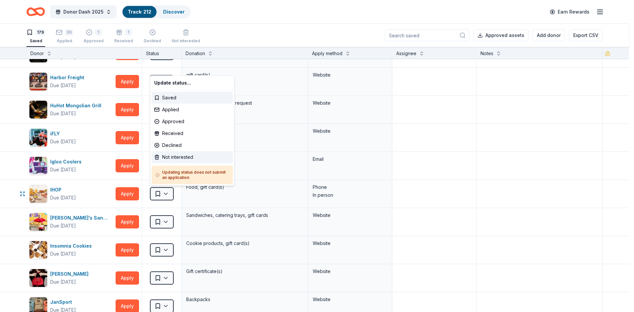
click at [165, 156] on div "Not interested" at bounding box center [192, 157] width 81 height 12
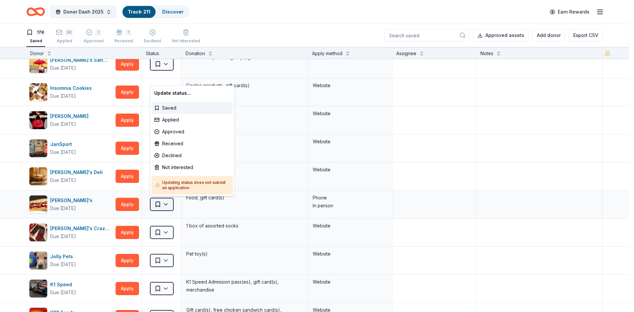
click at [163, 201] on html "10% Donor Dash 2025 Track · 211 Discover Earn Rewards 178 Saved 30 Applied 1 Ap…" at bounding box center [317, 156] width 634 height 312
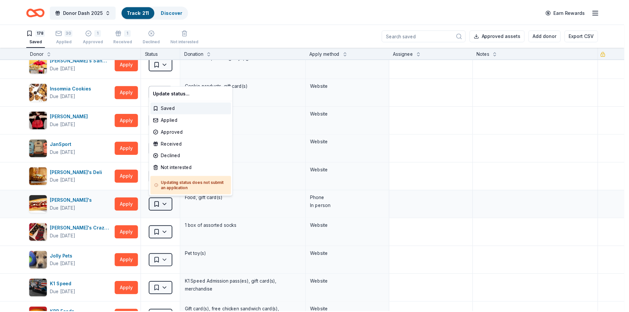
scroll to position [1245, 0]
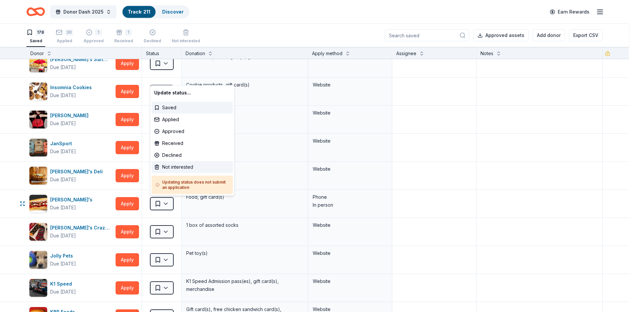
click at [170, 167] on div "Not interested" at bounding box center [192, 167] width 81 height 12
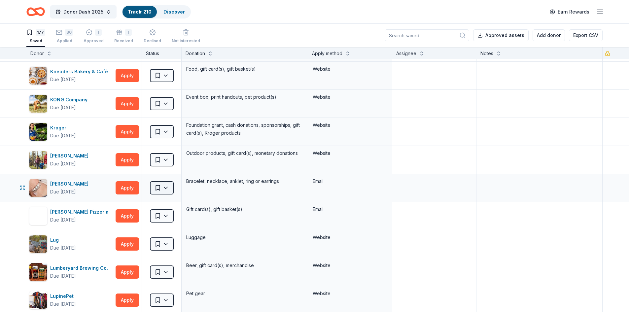
click at [170, 189] on html "10% Donor Dash 2025 Track · 210 Discover Earn Rewards 177 Saved 30 Applied 1 Ap…" at bounding box center [314, 156] width 629 height 312
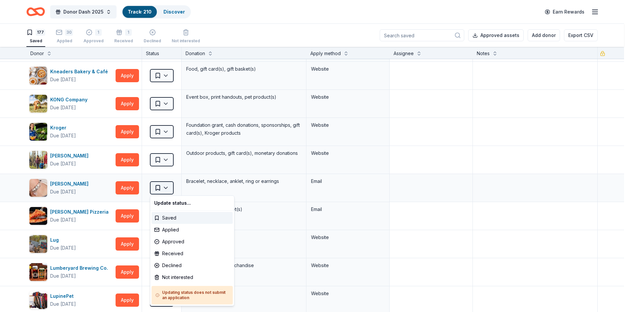
scroll to position [1573, 0]
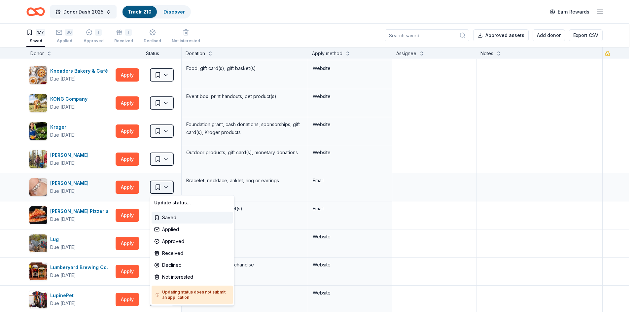
click at [170, 189] on html "10% Donor Dash 2025 Track · 210 Discover Earn Rewards 177 Saved 30 Applied 1 Ap…" at bounding box center [317, 156] width 634 height 312
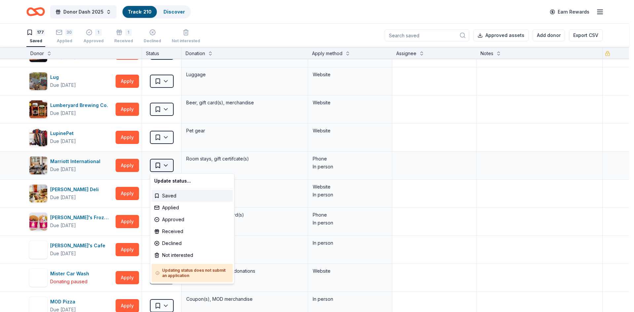
click at [163, 164] on html "10% Donor Dash 2025 Track · 210 Discover Earn Rewards 177 Saved 30 Applied 1 Ap…" at bounding box center [317, 156] width 634 height 312
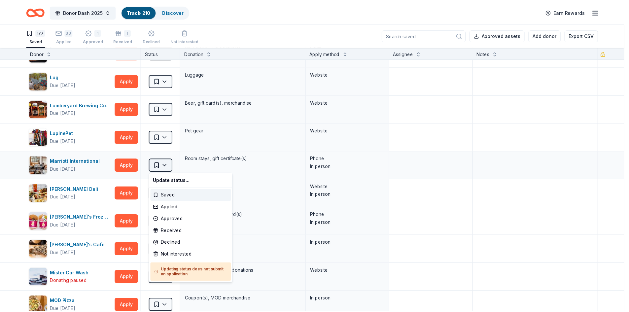
scroll to position [1735, 0]
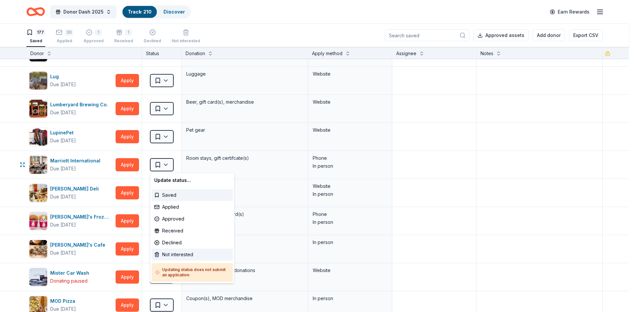
click at [171, 252] on div "Not interested" at bounding box center [192, 255] width 81 height 12
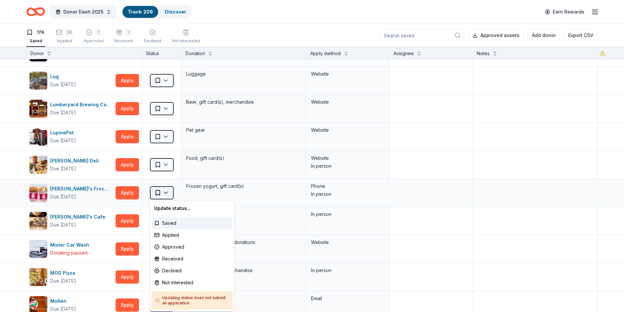
click at [164, 192] on html "10% Donor Dash 2025 Track · 209 Discover Earn Rewards 176 Saved 30 Applied 1 Ap…" at bounding box center [314, 156] width 629 height 312
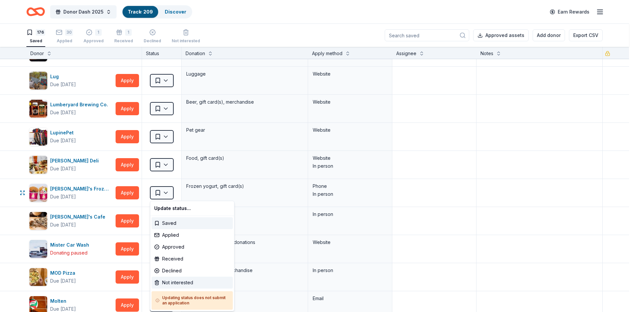
click at [174, 282] on div "Not interested" at bounding box center [192, 283] width 81 height 12
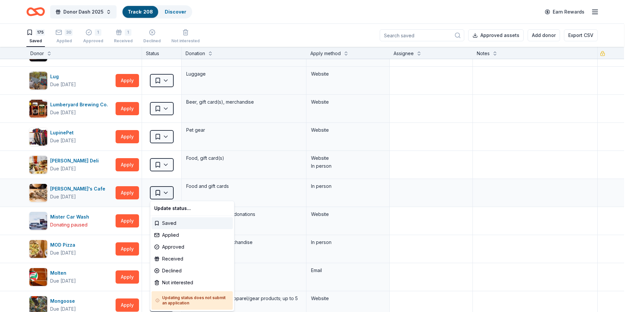
click at [160, 190] on html "10% Donor Dash 2025 Track · 208 Discover Earn Rewards 175 Saved 30 Applied 1 Ap…" at bounding box center [314, 156] width 629 height 312
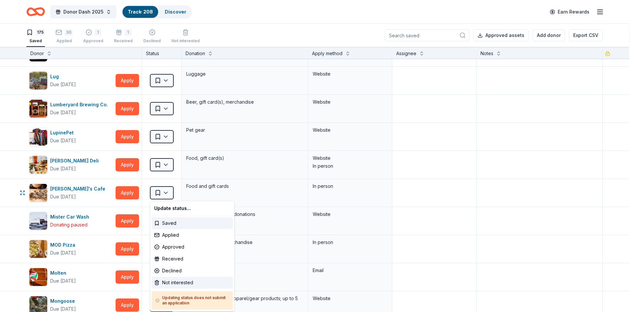
click at [172, 282] on div "Not interested" at bounding box center [192, 283] width 81 height 12
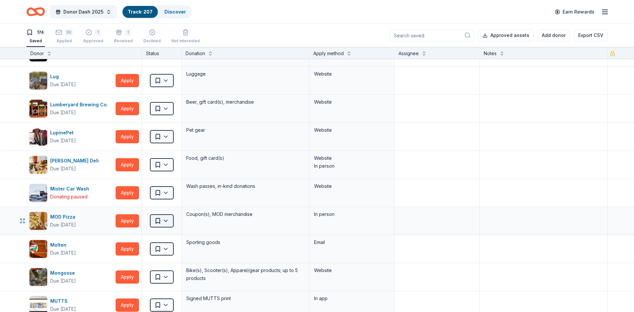
click at [160, 221] on html "10% Donor Dash 2025 Track · 207 Discover Earn Rewards 174 Saved 30 Applied 1 Ap…" at bounding box center [317, 156] width 634 height 312
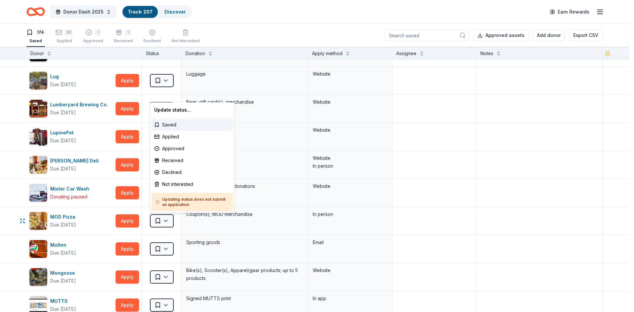
click at [129, 219] on html "10% Donor Dash 2025 Track · 207 Discover Earn Rewards 174 Saved 30 Applied 1 Ap…" at bounding box center [317, 156] width 634 height 312
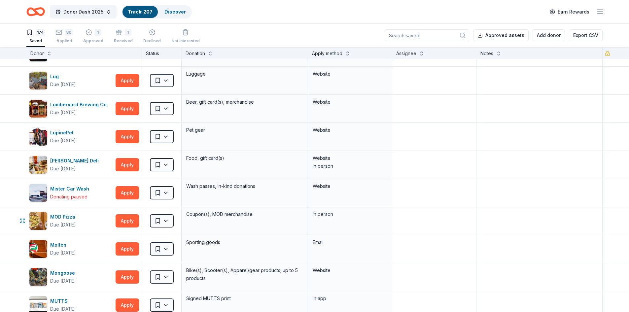
click at [129, 219] on button "Apply" at bounding box center [127, 220] width 23 height 13
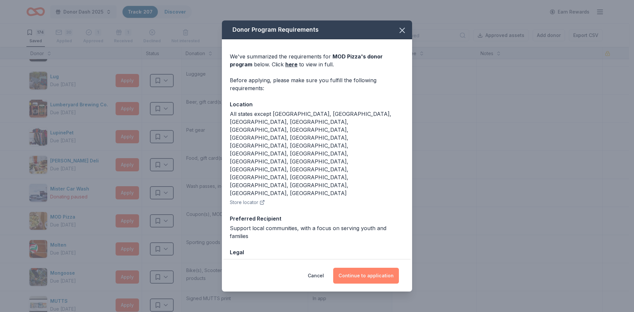
click at [381, 268] on button "Continue to application" at bounding box center [366, 276] width 66 height 16
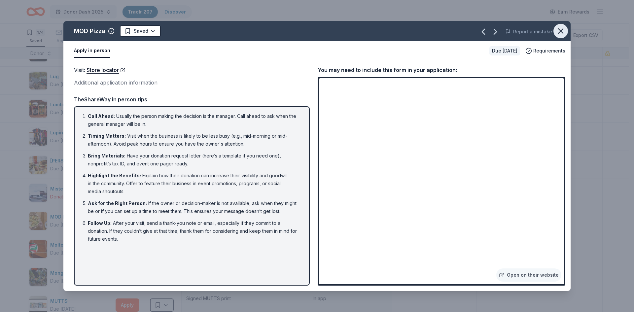
click at [560, 31] on icon "button" at bounding box center [560, 30] width 9 height 9
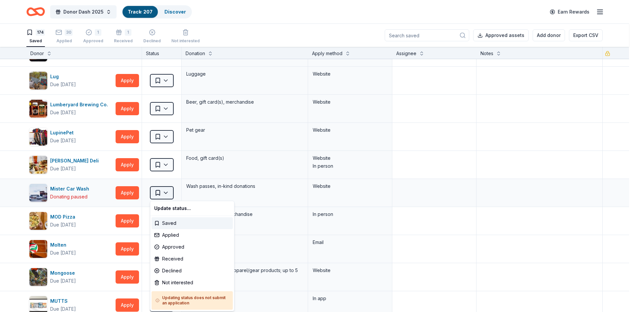
click at [166, 194] on html "10% Donor Dash 2025 Track · 207 Discover Earn Rewards 174 Saved 30 Applied 1 Ap…" at bounding box center [317, 156] width 634 height 312
click at [171, 283] on div "Not interested" at bounding box center [192, 283] width 81 height 12
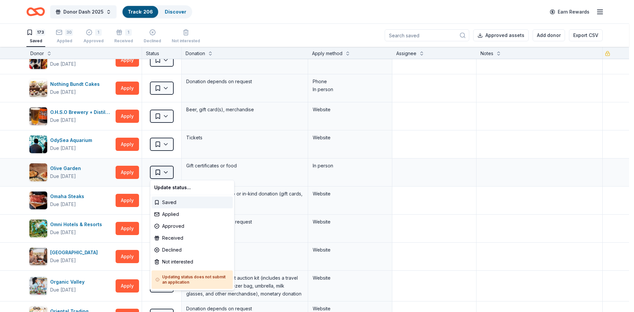
click at [166, 172] on html "10% Donor Dash 2025 Track · 206 Discover Earn Rewards 173 Saved 30 Applied 1 Ap…" at bounding box center [317, 156] width 634 height 312
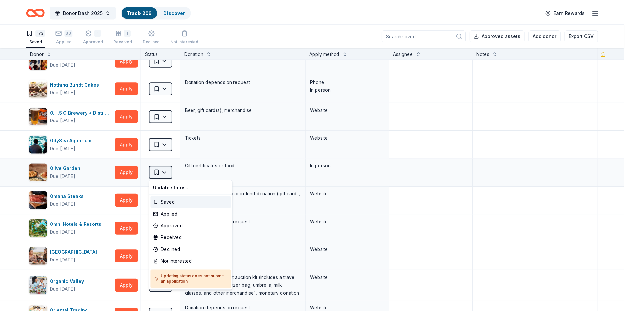
scroll to position [2065, 0]
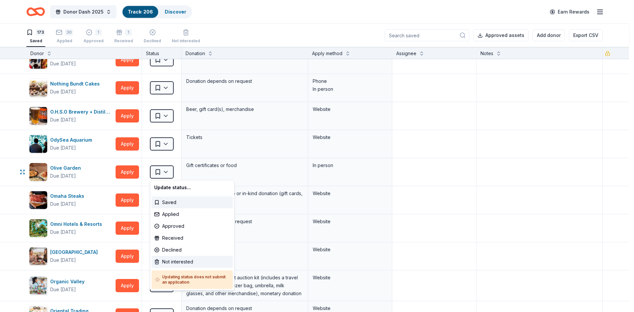
click at [180, 261] on div "Not interested" at bounding box center [192, 262] width 81 height 12
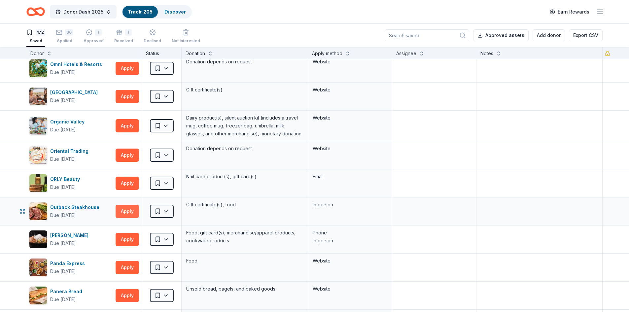
click at [128, 211] on button "Apply" at bounding box center [127, 211] width 23 height 13
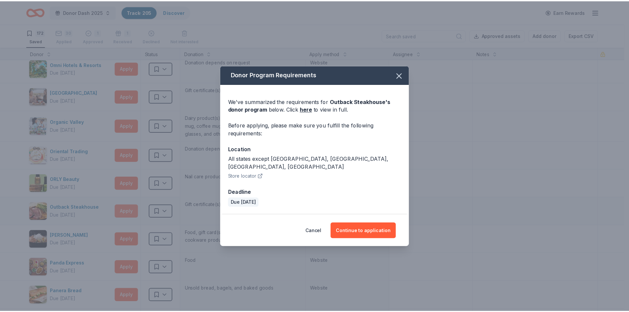
scroll to position [2197, 0]
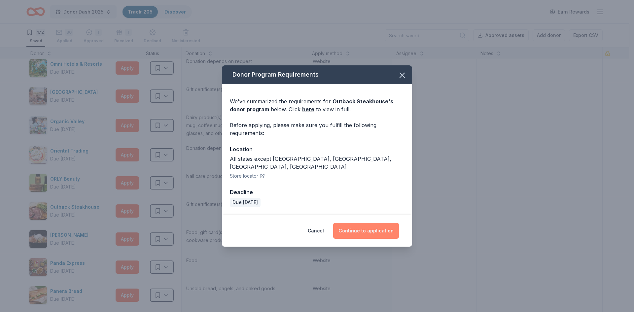
click at [372, 228] on button "Continue to application" at bounding box center [366, 231] width 66 height 16
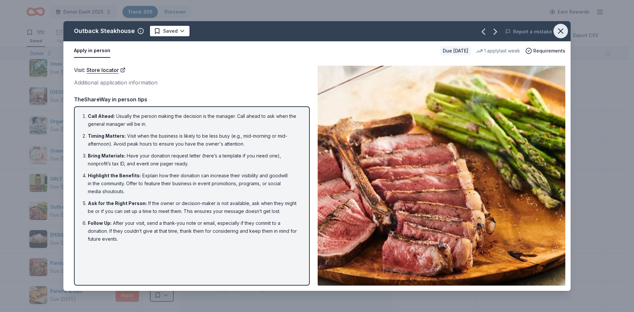
click at [560, 27] on icon "button" at bounding box center [560, 30] width 9 height 9
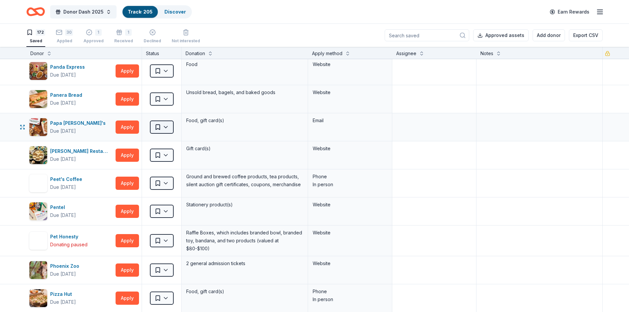
scroll to position [2394, 0]
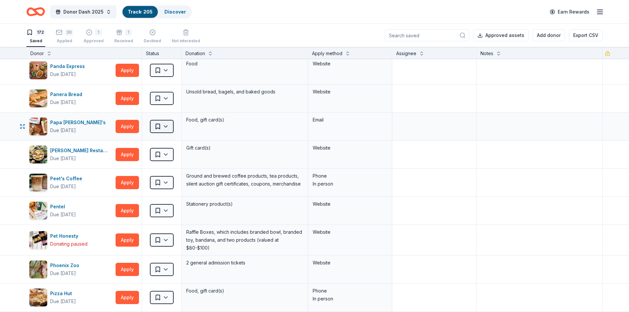
click at [167, 126] on html "10% Donor Dash 2025 Track · 205 Discover Earn Rewards 172 Saved 30 Applied 1 Ap…" at bounding box center [314, 156] width 629 height 312
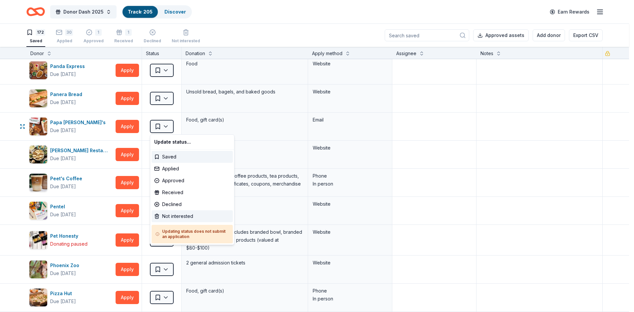
click at [182, 217] on div "Not interested" at bounding box center [192, 216] width 81 height 12
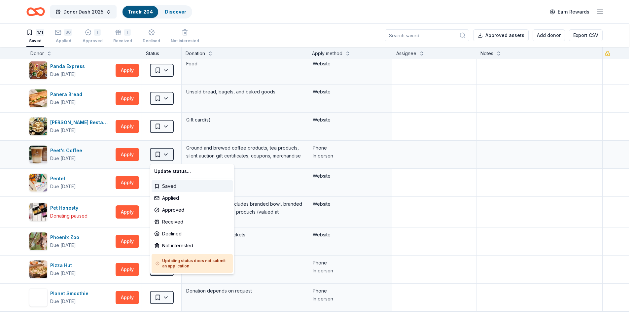
click at [159, 151] on html "10% Donor Dash 2025 Track · 204 Discover Earn Rewards 171 Saved 30 Applied 1 Ap…" at bounding box center [317, 156] width 634 height 312
click at [181, 242] on div "Not interested" at bounding box center [192, 246] width 81 height 12
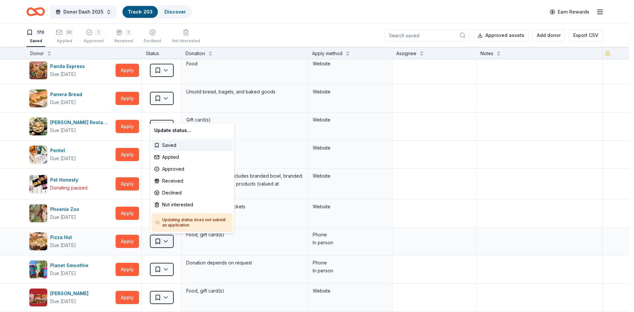
click at [163, 240] on html "10% Donor Dash 2025 Track · 203 Discover Earn Rewards 170 Saved 30 Applied 1 Ap…" at bounding box center [317, 156] width 634 height 312
click at [171, 206] on div "Not interested" at bounding box center [192, 205] width 81 height 12
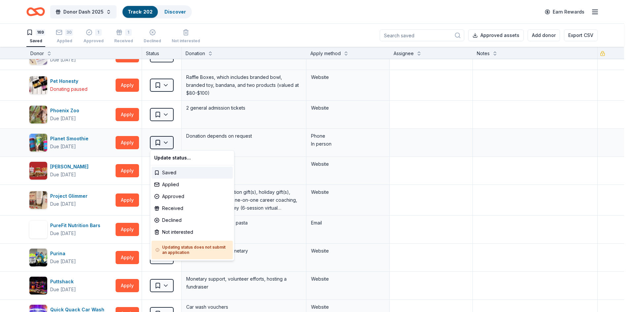
scroll to position [2493, 0]
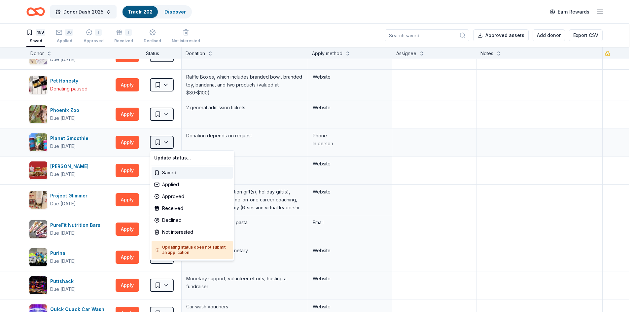
click at [163, 140] on html "10% Donor Dash 2025 Track · 202 Discover Earn Rewards 169 Saved 30 Applied 1 Ap…" at bounding box center [317, 156] width 634 height 312
click at [175, 230] on div "Not interested" at bounding box center [192, 232] width 81 height 12
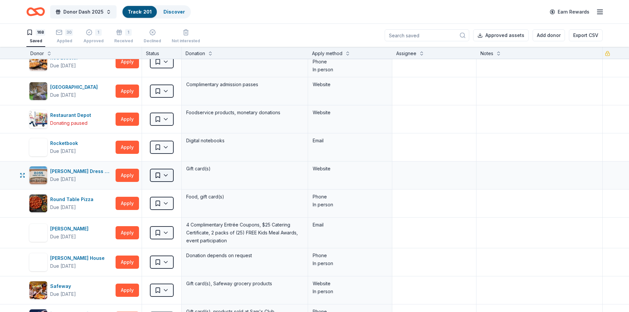
scroll to position [2886, 0]
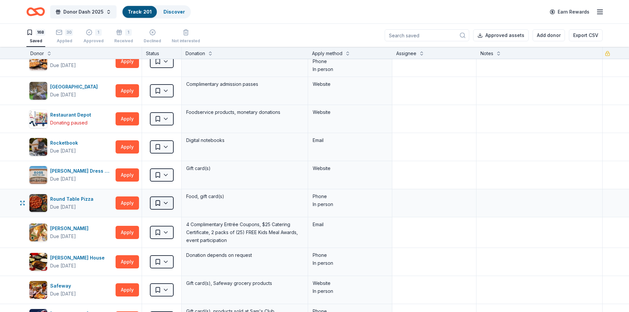
click at [163, 199] on html "10% Donor Dash 2025 Track · 201 Discover Earn Rewards 168 Saved 30 Applied 1 Ap…" at bounding box center [314, 156] width 629 height 312
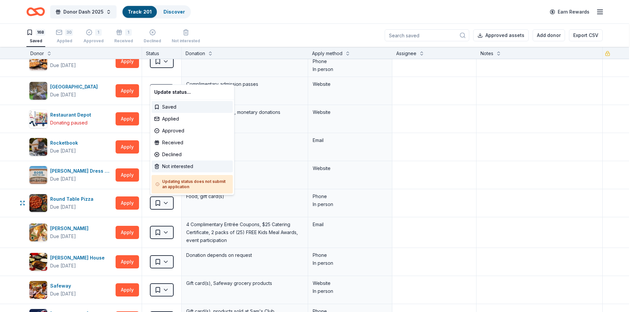
click at [177, 165] on div "Not interested" at bounding box center [192, 166] width 81 height 12
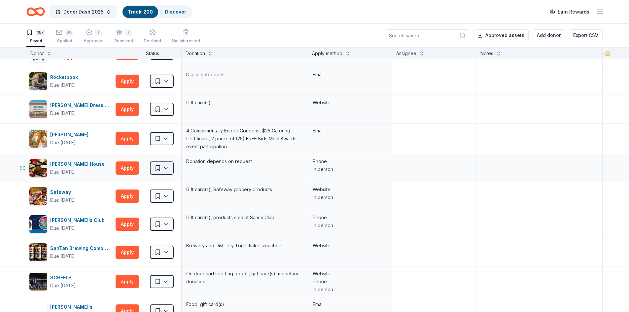
scroll to position [2952, 0]
click at [164, 168] on html "10% Donor Dash 2025 Track · 200 Discover Earn Rewards 167 Saved 30 Applied 1 Ap…" at bounding box center [314, 156] width 629 height 312
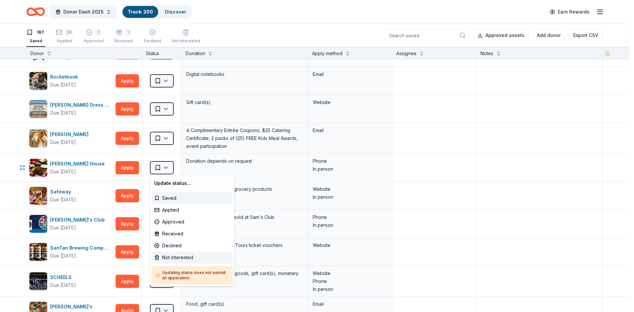
click at [172, 255] on div "Not interested" at bounding box center [192, 258] width 81 height 12
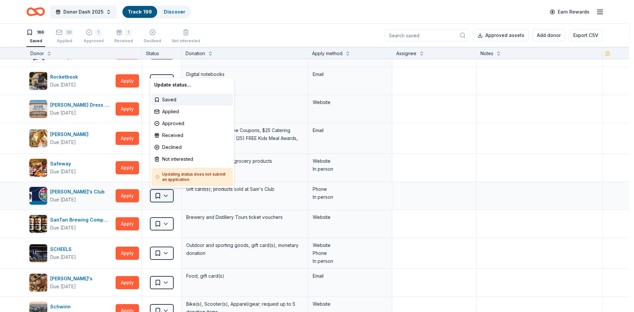
click at [163, 196] on html "10% Donor Dash 2025 Track · 199 Discover Earn Rewards 166 Saved 30 Applied 1 Ap…" at bounding box center [317, 156] width 634 height 312
click at [164, 159] on div "Not interested" at bounding box center [192, 159] width 81 height 12
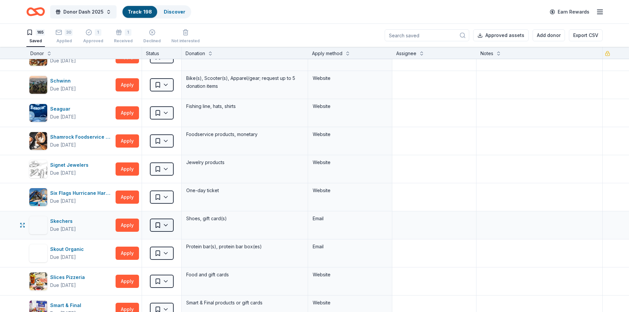
scroll to position [3151, 0]
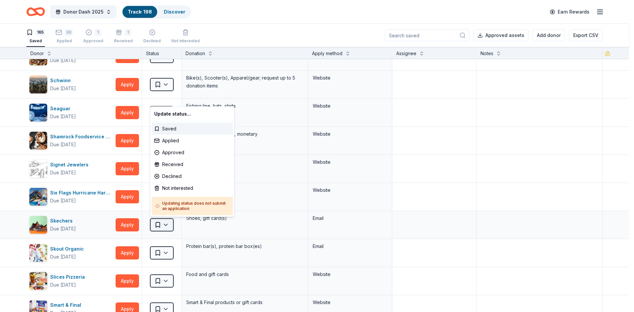
click at [161, 224] on html "10% Donor Dash 2025 Track · 198 Discover Earn Rewards 165 Saved 30 Applied 1 Ap…" at bounding box center [317, 156] width 634 height 312
click at [165, 188] on div "Not interested" at bounding box center [192, 188] width 81 height 12
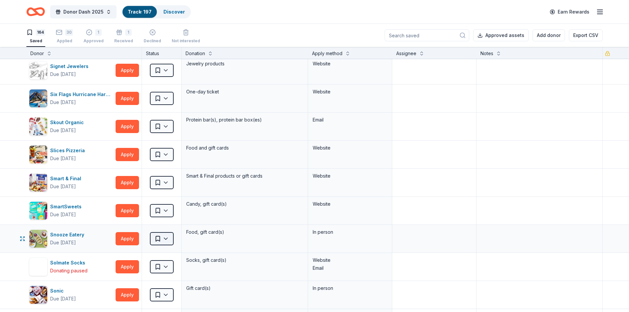
scroll to position [3249, 0]
click at [160, 265] on html "10% Donor Dash 2025 Track · 197 Discover Earn Rewards 164 Saved 30 Applied 1 Ap…" at bounding box center [314, 156] width 629 height 312
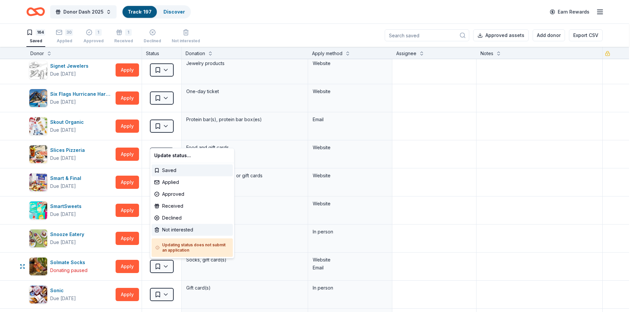
click at [163, 230] on div "Not interested" at bounding box center [192, 230] width 81 height 12
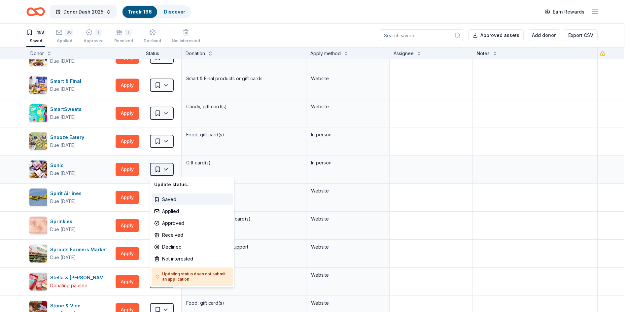
click at [166, 172] on html "10% Donor Dash 2025 Track · 196 Discover Earn Rewards 163 Saved 30 Applied 1 Ap…" at bounding box center [314, 156] width 629 height 312
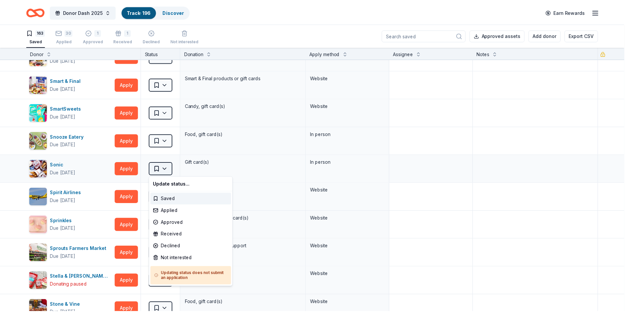
scroll to position [3347, 0]
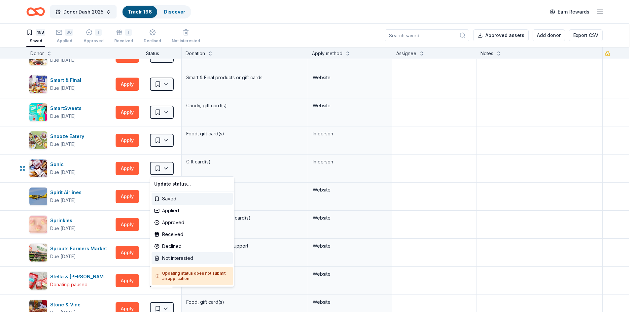
click at [178, 257] on div "Not interested" at bounding box center [192, 258] width 81 height 12
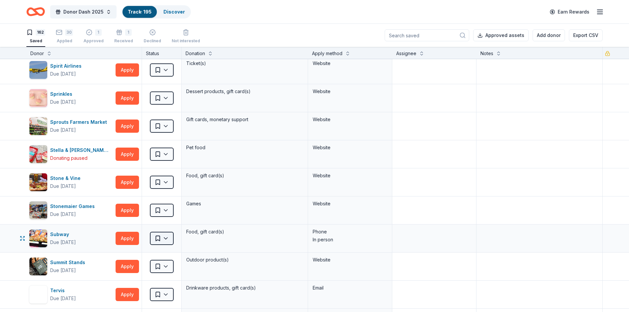
scroll to position [3446, 0]
click at [157, 239] on html "10% Donor Dash 2025 Track · 195 Discover Earn Rewards 162 Saved 30 Applied 1 Ap…" at bounding box center [314, 156] width 629 height 312
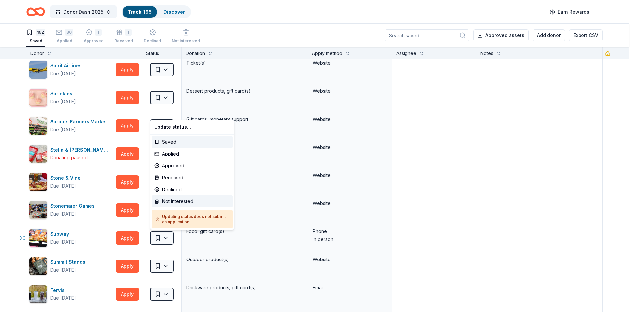
click at [164, 200] on div "Not interested" at bounding box center [192, 201] width 81 height 12
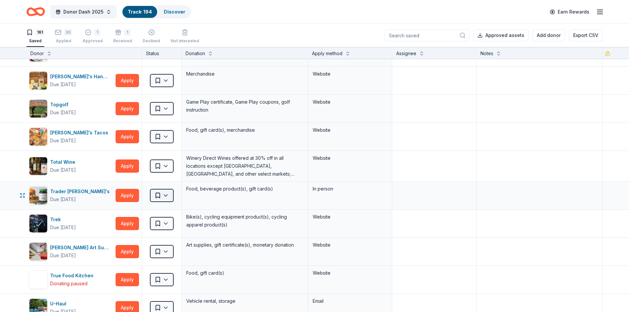
scroll to position [3913, 0]
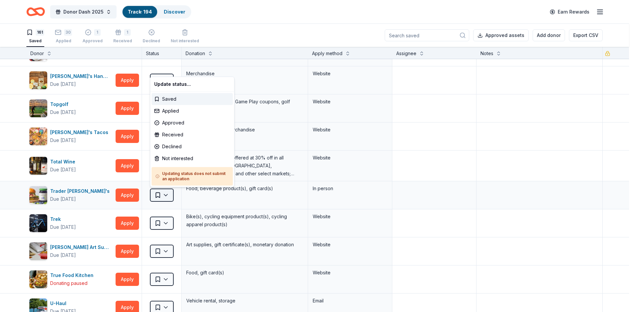
click at [167, 194] on html "10% Donor Dash 2025 Track · 194 Discover Earn Rewards 161 Saved 30 Applied 1 Ap…" at bounding box center [317, 156] width 634 height 312
click at [175, 158] on div "Not interested" at bounding box center [192, 159] width 81 height 12
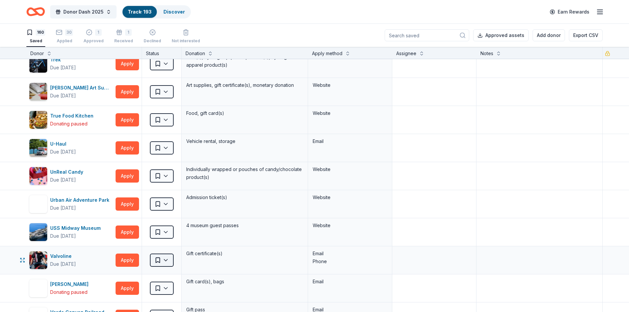
scroll to position [4045, 0]
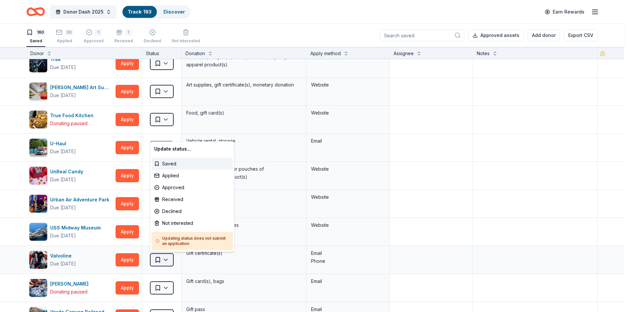
click at [162, 257] on html "10% Donor Dash 2025 Track · 193 Discover Earn Rewards 160 Saved 30 Applied 1 Ap…" at bounding box center [314, 156] width 629 height 312
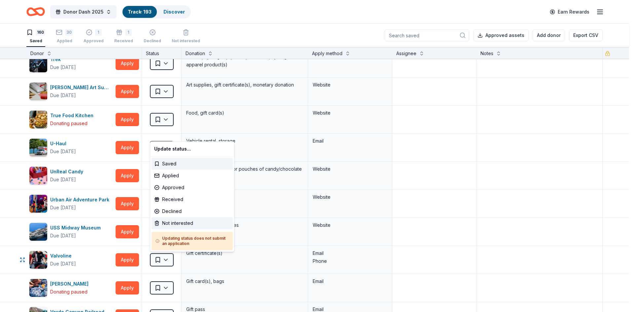
click at [168, 219] on div "Not interested" at bounding box center [192, 223] width 81 height 12
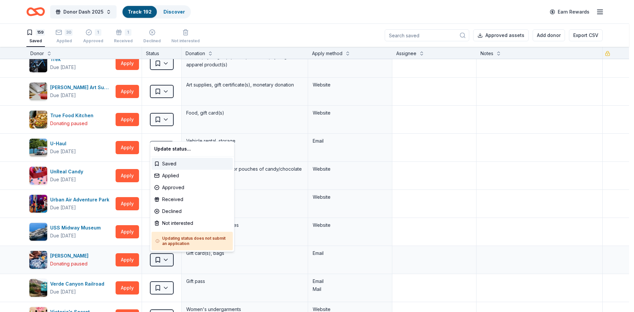
click at [163, 262] on html "10% Donor Dash 2025 Track · 192 Discover Earn Rewards 159 Saved 30 Applied 1 Ap…" at bounding box center [317, 156] width 634 height 312
click at [168, 221] on div "Not interested" at bounding box center [192, 223] width 81 height 12
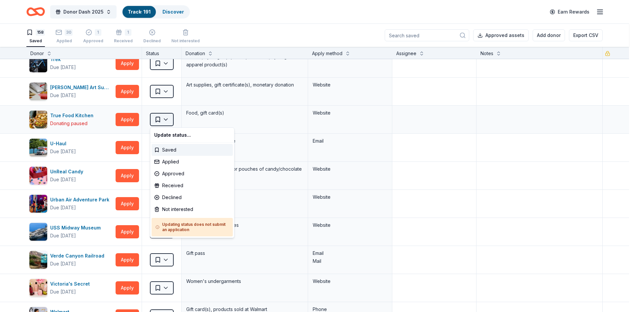
click at [166, 118] on html "10% Donor Dash 2025 Track · 191 Discover Earn Rewards 158 Saved 30 Applied 1 Ap…" at bounding box center [317, 156] width 634 height 312
click at [171, 209] on div "Not interested" at bounding box center [192, 209] width 81 height 12
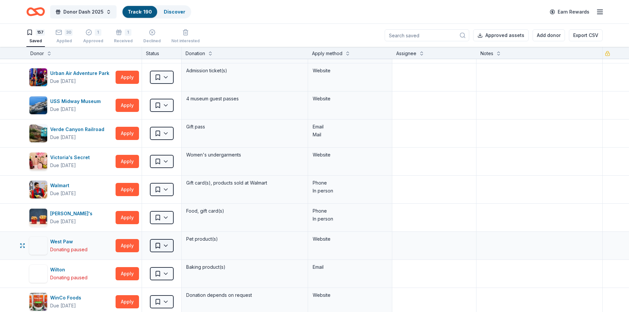
scroll to position [4143, 0]
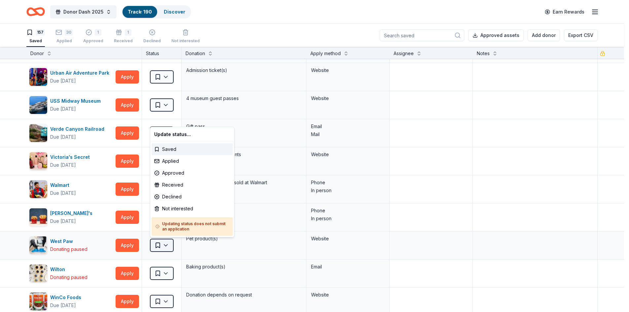
click at [163, 247] on html "10% Donor Dash 2025 Track · 190 Discover Earn Rewards 157 Saved 30 Applied 1 Ap…" at bounding box center [314, 156] width 629 height 312
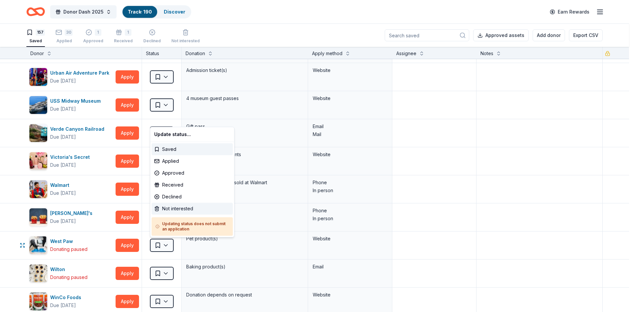
click at [167, 207] on div "Not interested" at bounding box center [192, 209] width 81 height 12
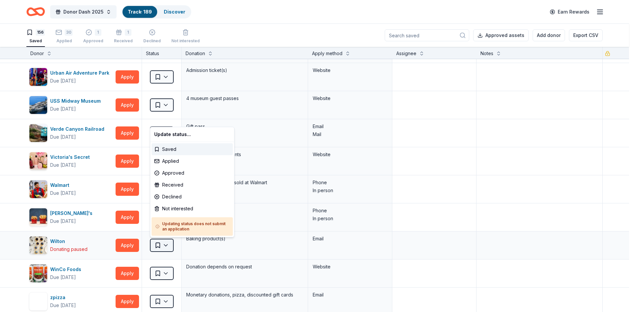
click at [161, 242] on html "10% Donor Dash 2025 Track · 189 Discover Earn Rewards 156 Saved 30 Applied 1 Ap…" at bounding box center [317, 156] width 634 height 312
click at [169, 206] on div "Not interested" at bounding box center [192, 209] width 81 height 12
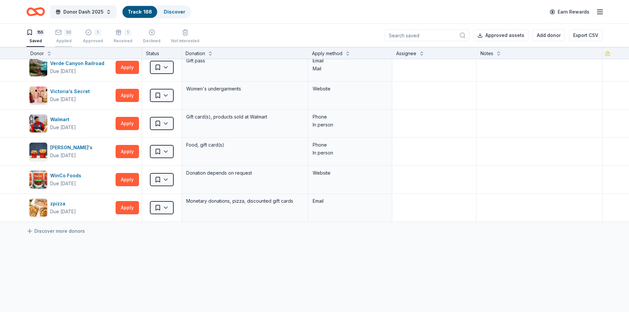
scroll to position [0, 0]
click at [59, 35] on div "30 Applied" at bounding box center [63, 36] width 17 height 15
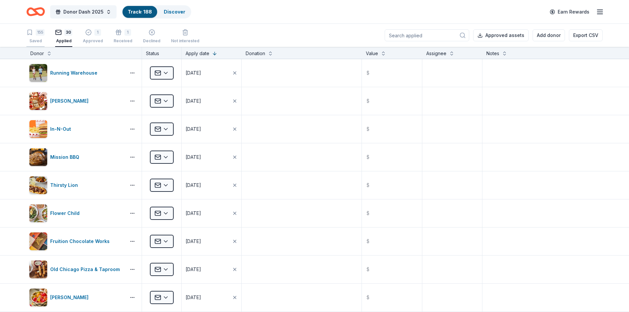
click at [35, 35] on div "155" at bounding box center [35, 32] width 18 height 7
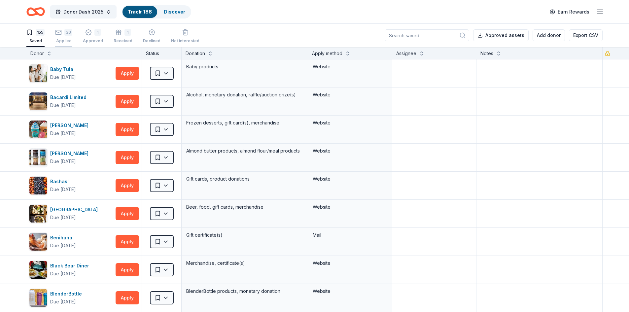
scroll to position [0, 0]
click at [182, 32] on icon "button" at bounding box center [185, 28] width 7 height 7
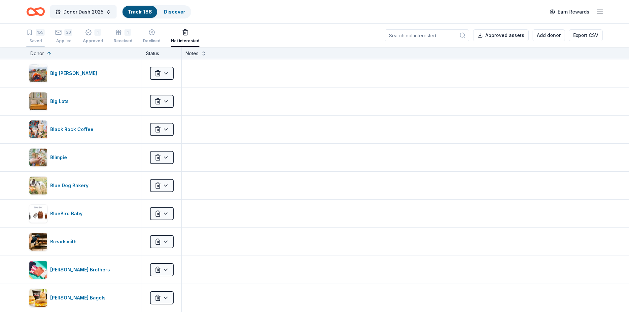
click at [37, 33] on div "155" at bounding box center [40, 32] width 9 height 7
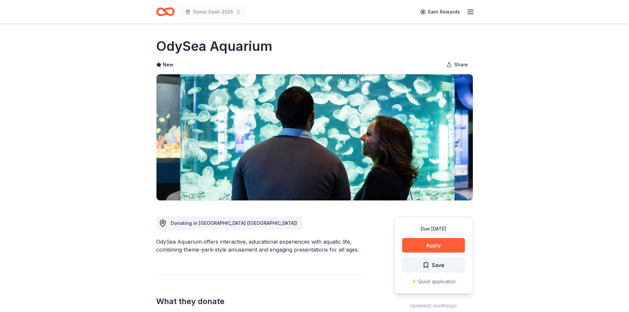
click at [432, 264] on span "Save" at bounding box center [438, 265] width 13 height 9
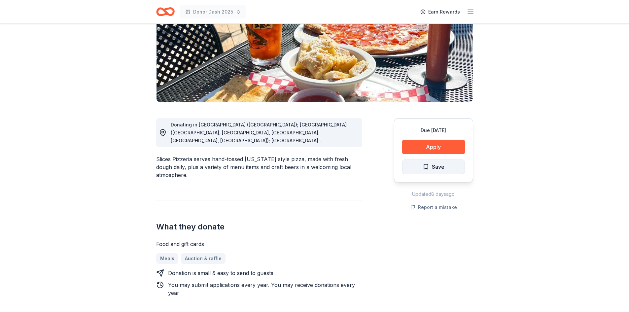
click at [432, 169] on span "Save" at bounding box center [438, 166] width 13 height 9
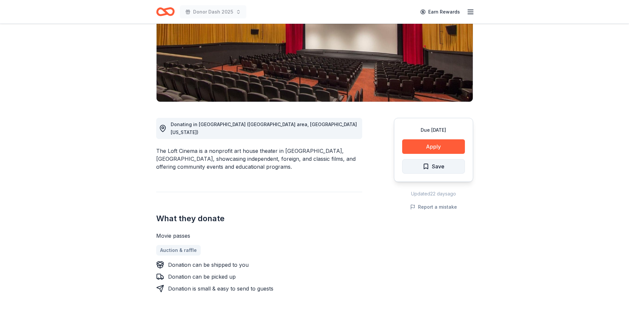
click at [454, 168] on button "Save" at bounding box center [433, 166] width 63 height 15
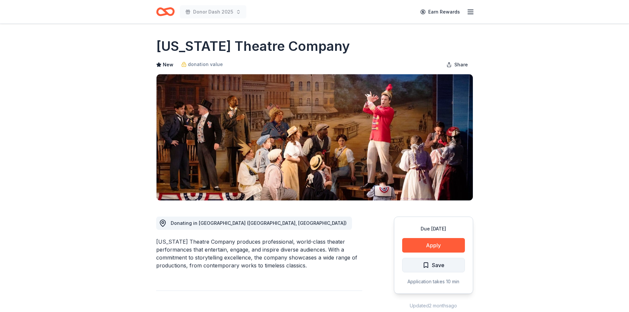
click at [434, 265] on span "Save" at bounding box center [438, 265] width 13 height 9
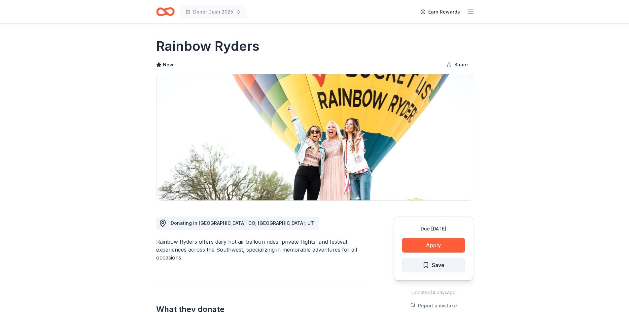
click at [434, 265] on span "Save" at bounding box center [438, 265] width 13 height 9
click at [434, 265] on div "Due [DATE] Apply Save" at bounding box center [433, 249] width 79 height 64
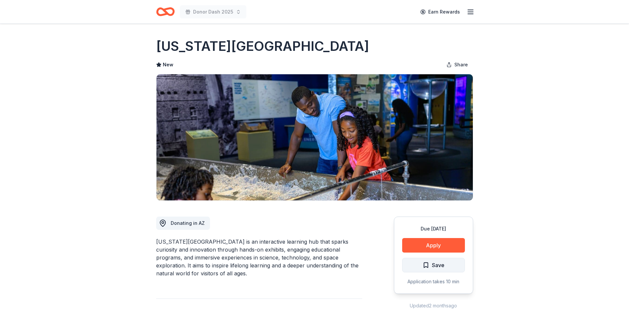
click at [435, 264] on span "Save" at bounding box center [438, 265] width 13 height 9
click at [435, 264] on div "Due in 75 days Apply Save Application takes 10 min" at bounding box center [433, 255] width 79 height 77
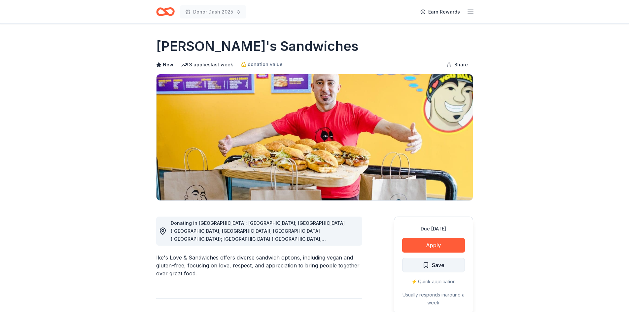
click at [433, 266] on span "Save" at bounding box center [438, 265] width 13 height 9
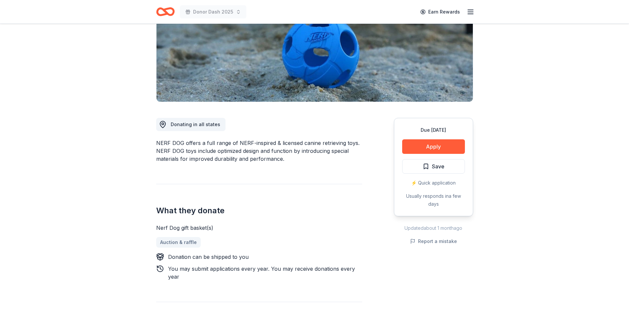
scroll to position [99, 0]
click at [430, 167] on span "Save" at bounding box center [434, 166] width 22 height 9
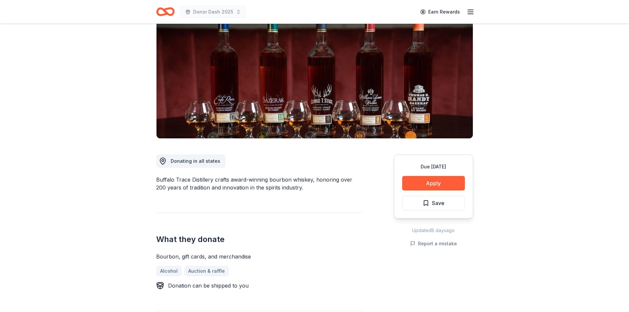
scroll to position [62, 0]
click at [431, 202] on span "Save" at bounding box center [434, 202] width 22 height 9
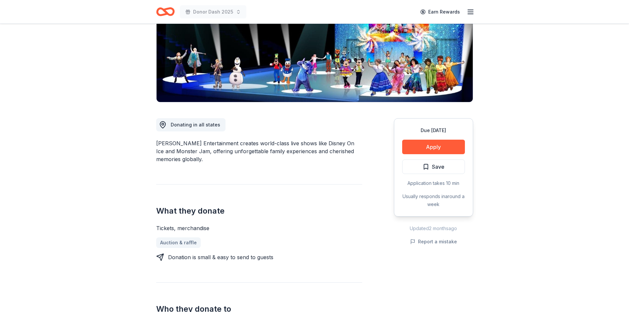
scroll to position [99, 0]
click at [450, 168] on button "Save" at bounding box center [433, 166] width 63 height 15
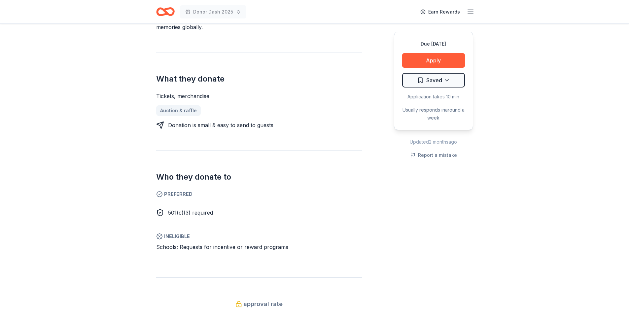
scroll to position [231, 0]
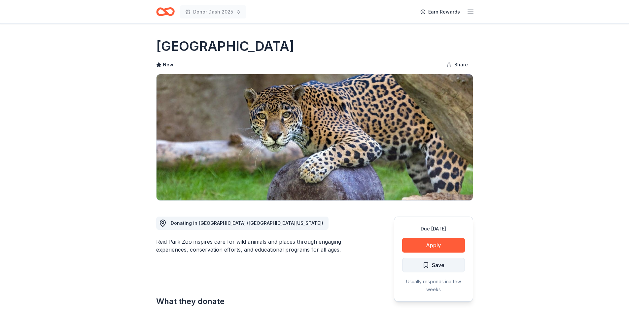
click at [438, 265] on span "Save" at bounding box center [438, 265] width 13 height 9
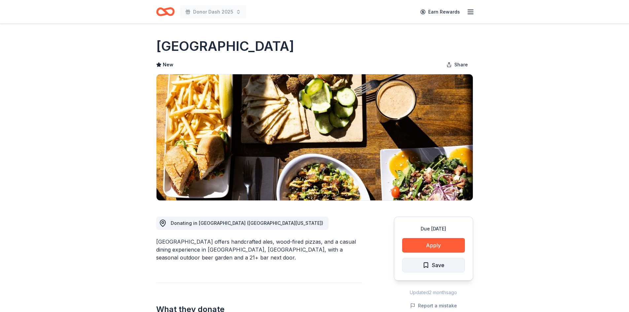
click at [429, 265] on span "Save" at bounding box center [434, 265] width 22 height 9
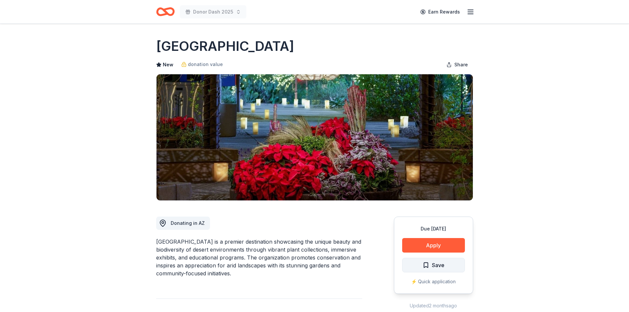
click at [437, 266] on span "Save" at bounding box center [438, 265] width 13 height 9
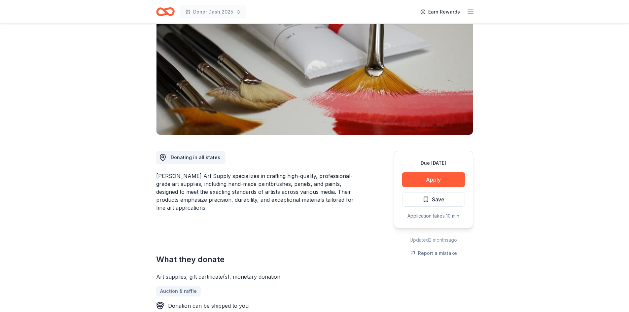
scroll to position [66, 0]
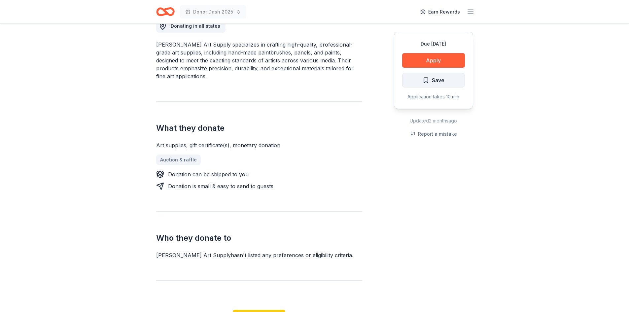
click at [447, 78] on button "Save" at bounding box center [433, 80] width 63 height 15
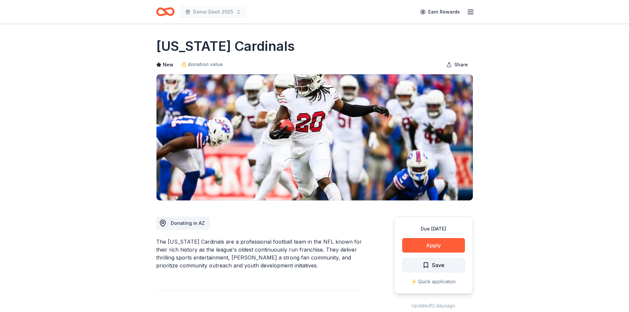
click at [446, 265] on button "Save" at bounding box center [433, 265] width 63 height 15
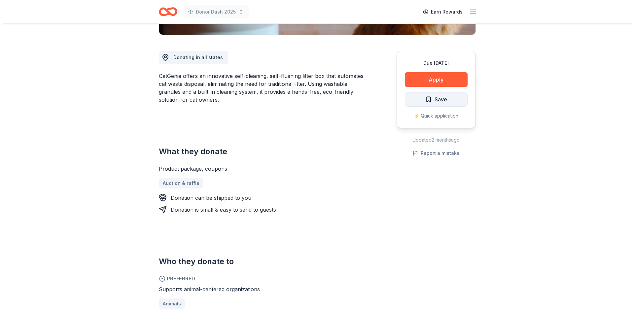
scroll to position [165, 0]
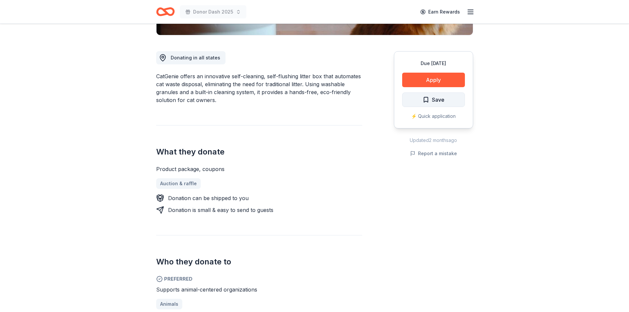
click at [436, 99] on span "Save" at bounding box center [438, 99] width 13 height 9
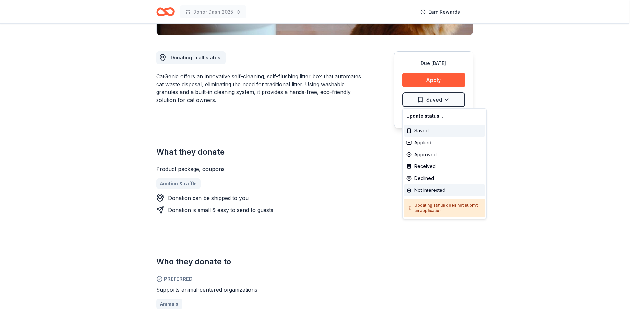
click at [431, 189] on div "Not interested" at bounding box center [444, 190] width 81 height 12
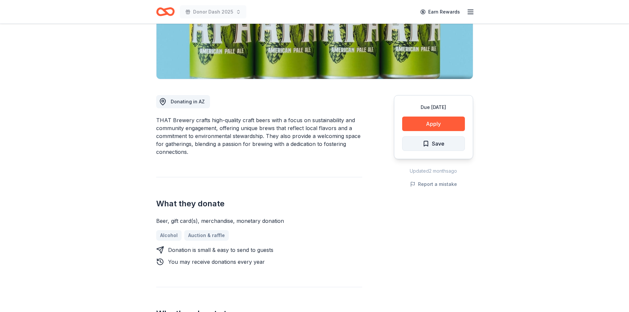
click at [431, 143] on span "Save" at bounding box center [434, 143] width 22 height 9
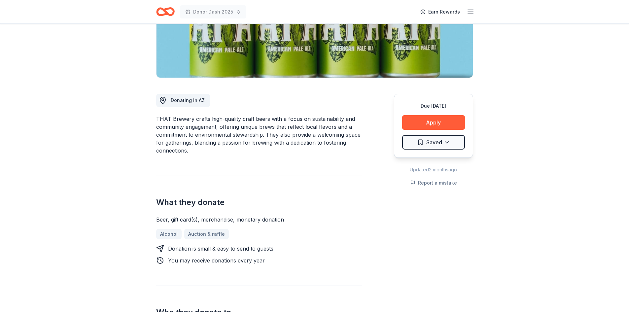
scroll to position [123, 0]
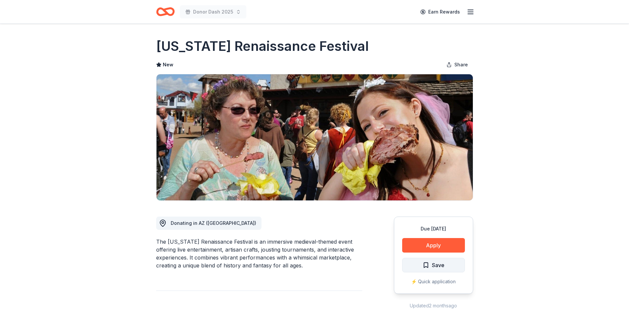
click at [443, 265] on span "Save" at bounding box center [438, 265] width 13 height 9
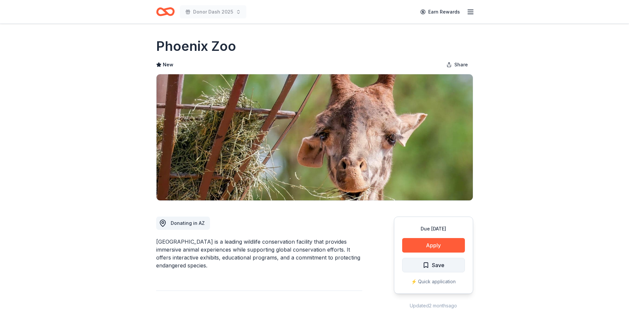
click at [430, 267] on span "Save" at bounding box center [434, 265] width 22 height 9
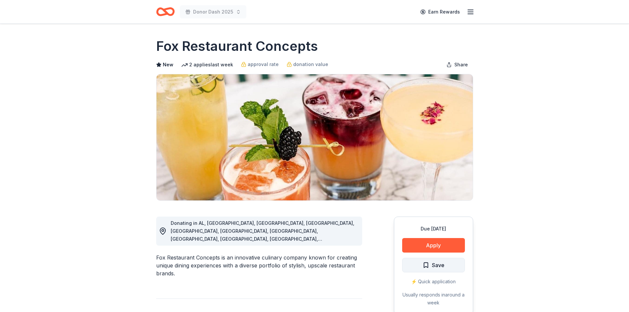
click at [433, 265] on span "Save" at bounding box center [438, 265] width 13 height 9
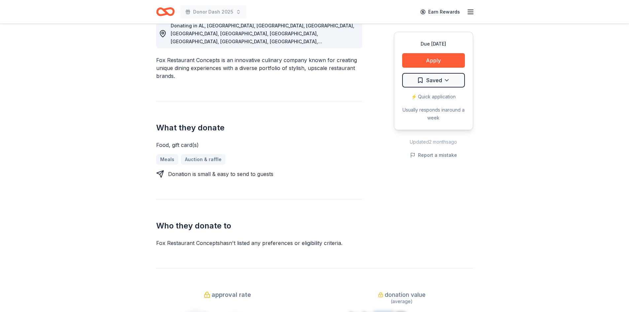
scroll to position [198, 0]
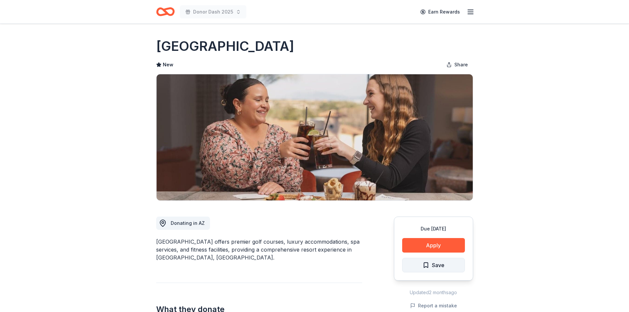
click at [427, 265] on span "Save" at bounding box center [434, 265] width 22 height 9
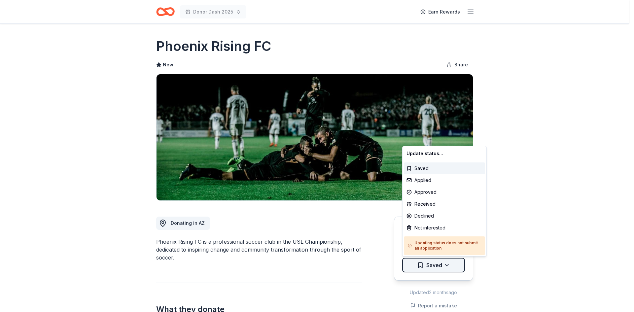
click at [428, 268] on html "Donor Dash 2025 Earn Rewards Due [DATE] Share Phoenix Rising FC New Share Donat…" at bounding box center [317, 156] width 634 height 312
click at [425, 205] on div "Received" at bounding box center [444, 204] width 81 height 12
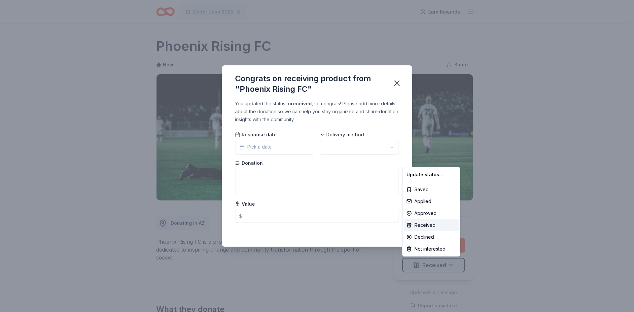
click at [265, 149] on html "Donor Dash 2025 Earn Rewards Due in 89 days Share Phoenix Rising FC New Share D…" at bounding box center [317, 156] width 634 height 312
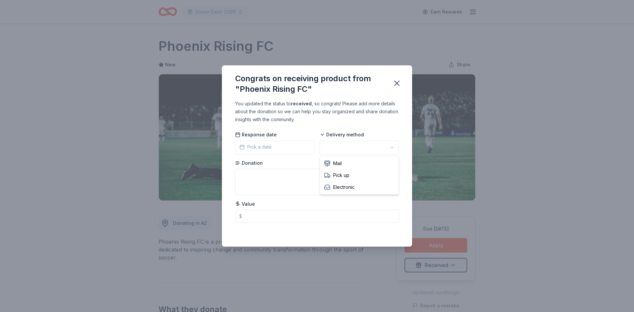
click at [331, 149] on html "Donor Dash 2025 Earn Rewards Due in 89 days Share Phoenix Rising FC New Share D…" at bounding box center [317, 156] width 634 height 312
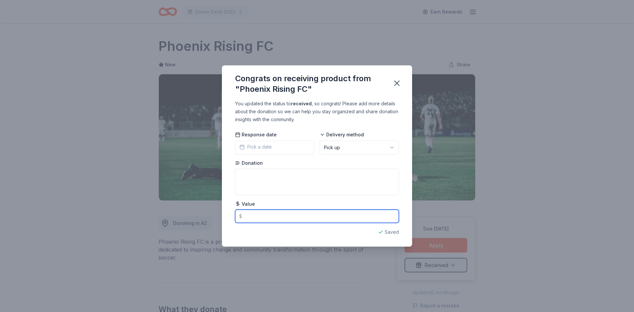
click at [275, 216] on input "text" at bounding box center [317, 216] width 164 height 13
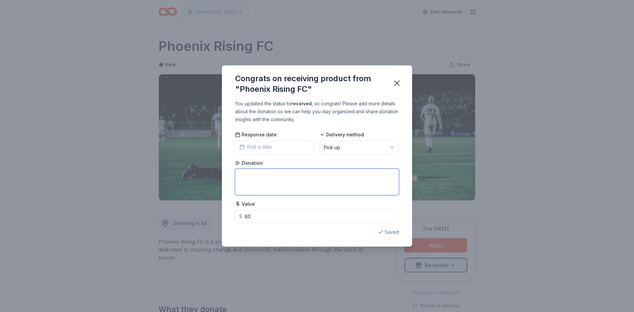
type input "80.00"
click at [259, 181] on textarea at bounding box center [317, 182] width 164 height 26
type textarea "tickets"
click at [396, 83] on icon "button" at bounding box center [396, 83] width 9 height 9
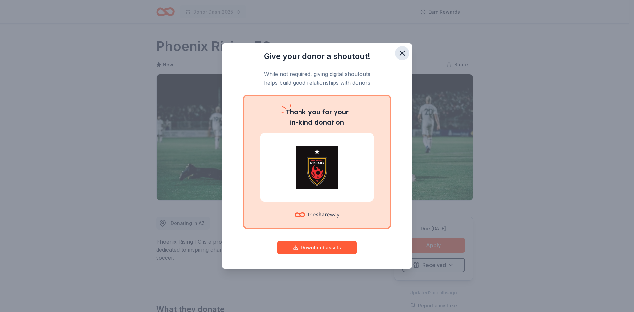
click at [403, 53] on icon "button" at bounding box center [402, 53] width 9 height 9
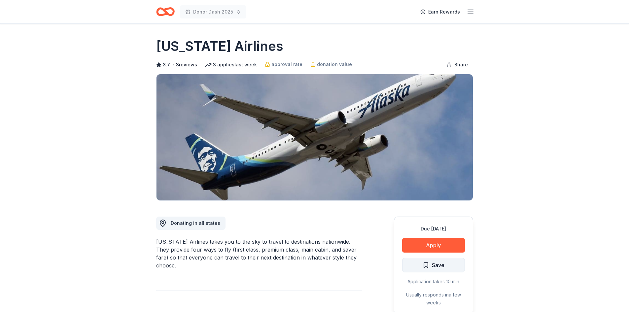
click at [425, 266] on span "Save" at bounding box center [434, 265] width 22 height 9
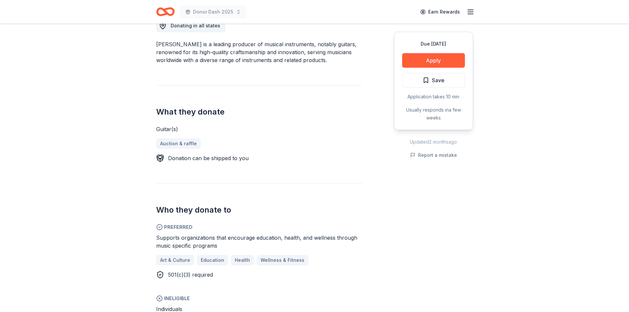
scroll to position [198, 0]
click at [443, 79] on span "Save" at bounding box center [438, 80] width 13 height 9
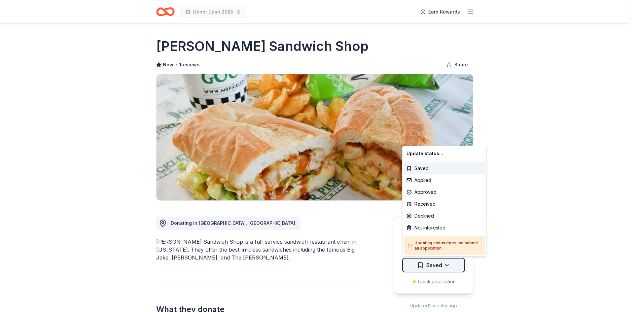
click at [441, 264] on html "Donor Dash 2025 Earn Rewards Due [DATE] Share [PERSON_NAME] Sandwich Shop New •…" at bounding box center [317, 156] width 634 height 312
click at [439, 226] on div "Not interested" at bounding box center [444, 228] width 81 height 12
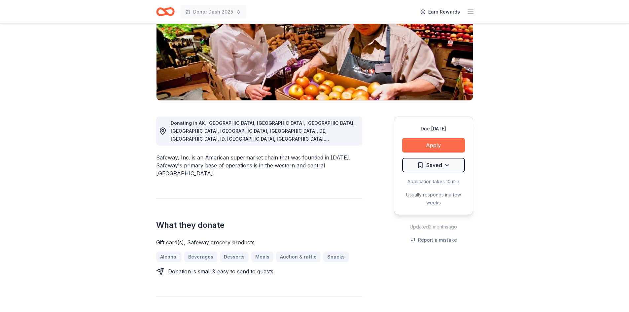
click at [427, 142] on button "Apply" at bounding box center [433, 145] width 63 height 15
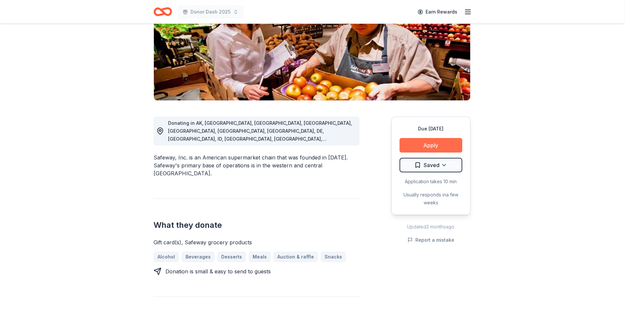
scroll to position [100, 0]
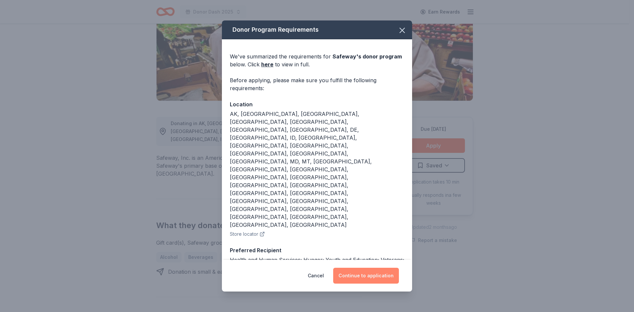
click at [352, 276] on button "Continue to application" at bounding box center [366, 276] width 66 height 16
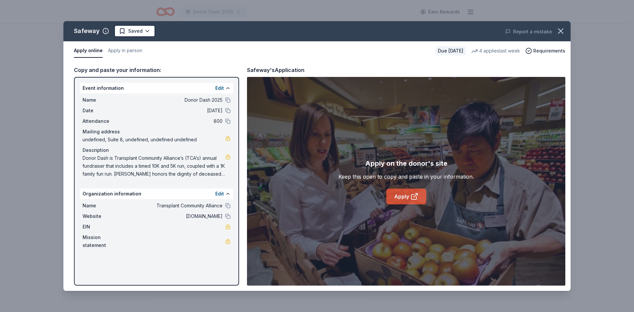
click at [401, 200] on link "Apply" at bounding box center [406, 197] width 40 height 16
click at [560, 29] on icon "button" at bounding box center [560, 30] width 9 height 9
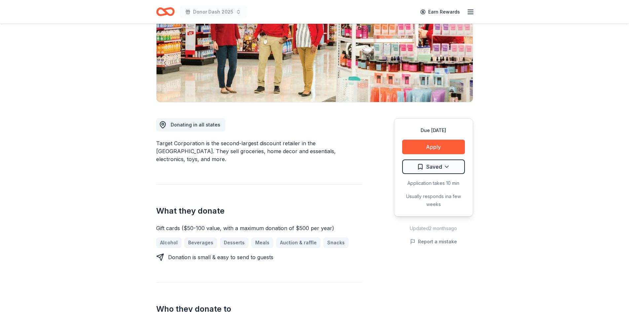
scroll to position [99, 0]
click at [425, 145] on button "Apply" at bounding box center [433, 146] width 63 height 15
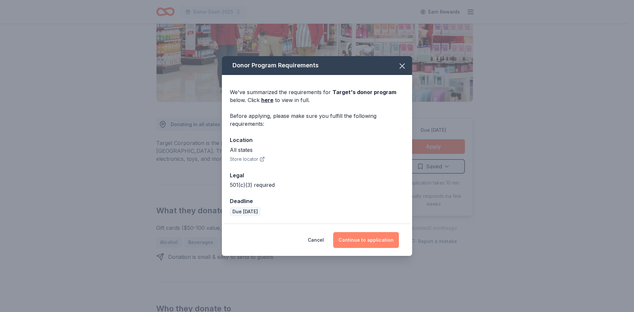
click at [375, 240] on button "Continue to application" at bounding box center [366, 240] width 66 height 16
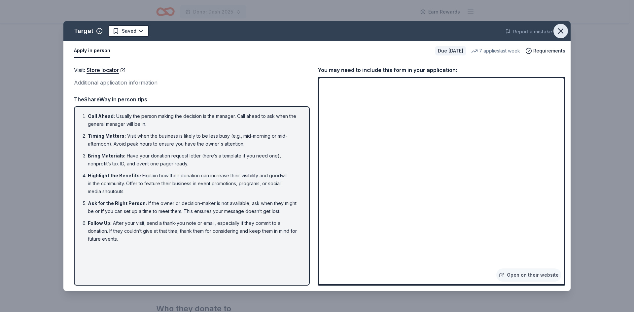
click at [560, 27] on icon "button" at bounding box center [560, 30] width 9 height 9
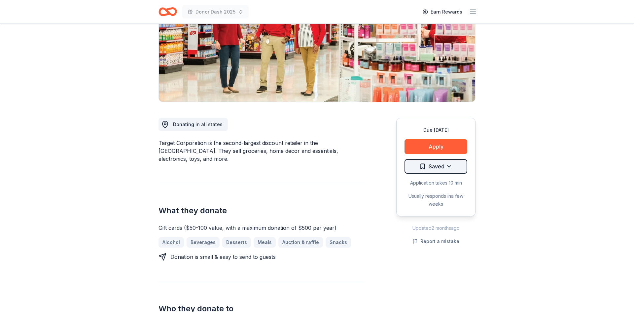
click at [447, 166] on html "Donor Dash 2025 Earn Rewards Due [DATE] Share Target 4.3 • 23 reviews 7 applies…" at bounding box center [317, 57] width 634 height 312
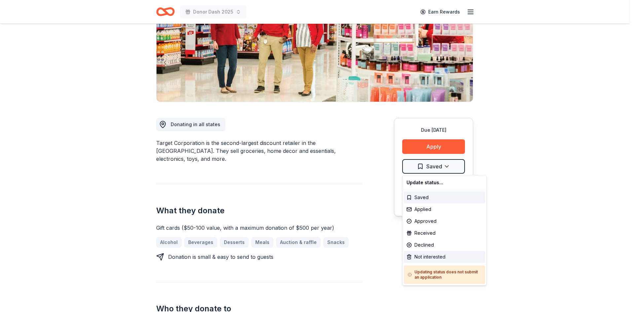
click at [429, 256] on div "Not interested" at bounding box center [444, 257] width 81 height 12
click at [115, 71] on html "Donor Dash 2025 Earn Rewards Due in 87 days Share Target 4.3 • 23 reviews 7 app…" at bounding box center [317, 57] width 634 height 312
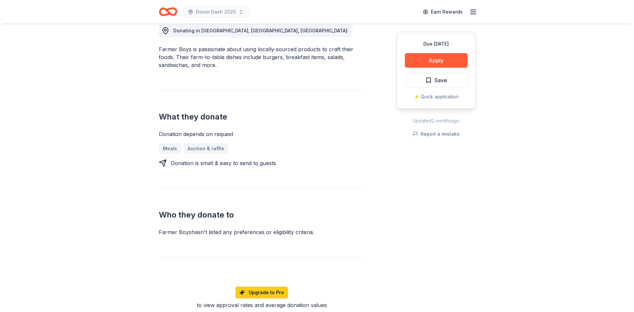
scroll to position [193, 0]
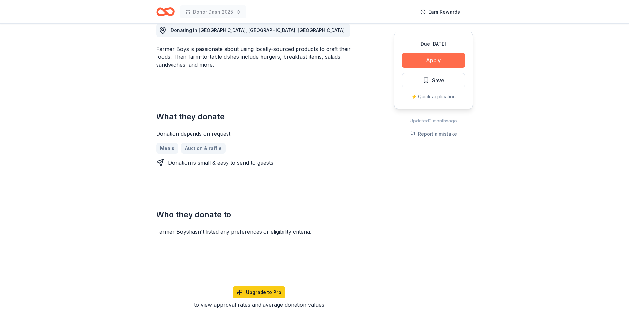
click at [447, 60] on button "Apply" at bounding box center [433, 60] width 63 height 15
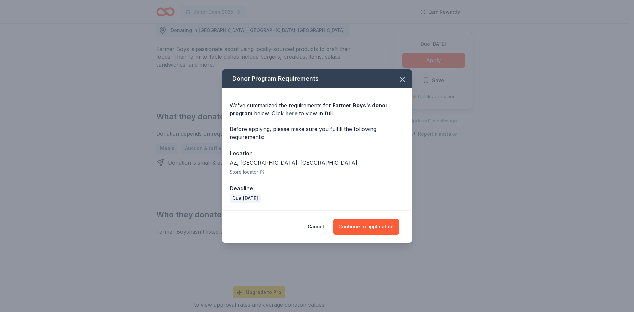
click at [289, 113] on link "here" at bounding box center [291, 113] width 12 height 8
click at [359, 226] on button "Continue to application" at bounding box center [366, 227] width 66 height 16
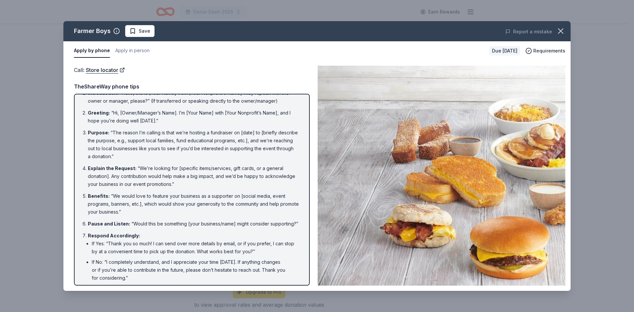
scroll to position [0, 0]
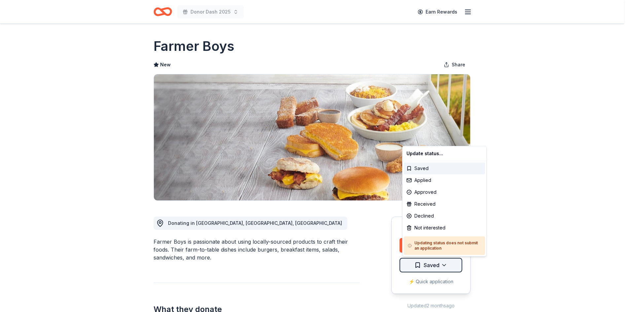
click at [446, 266] on html "Donor Dash 2025 Earn Rewards Due [DATE] Share Farmer Boys New Share Donating in…" at bounding box center [314, 156] width 629 height 312
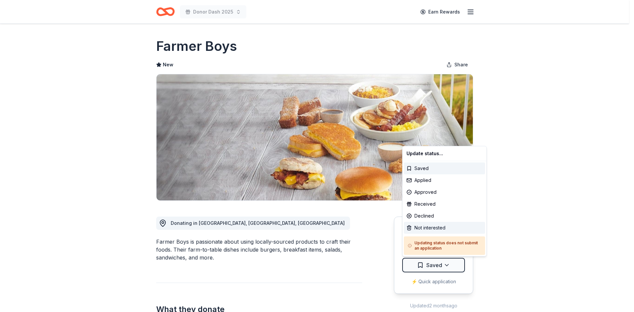
click at [435, 227] on div "Not interested" at bounding box center [444, 228] width 81 height 12
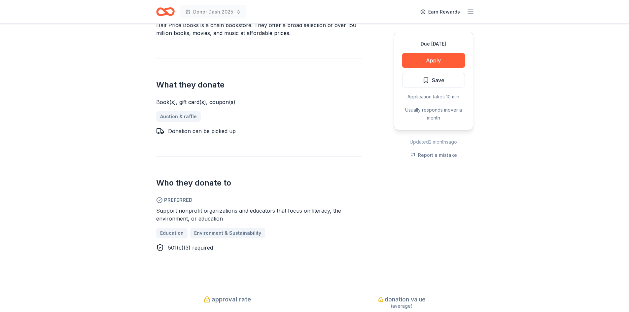
scroll to position [233, 0]
click at [432, 57] on button "Apply" at bounding box center [433, 60] width 63 height 15
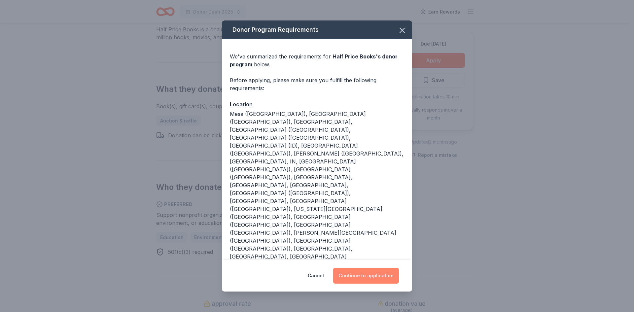
click at [364, 273] on button "Continue to application" at bounding box center [366, 276] width 66 height 16
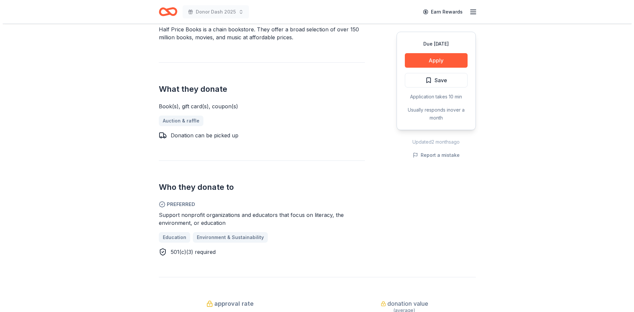
scroll to position [238, 0]
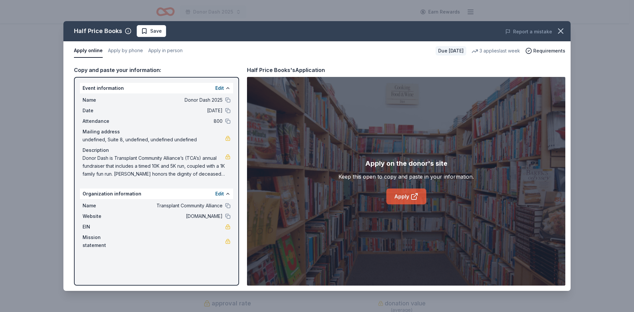
click at [413, 194] on icon at bounding box center [414, 197] width 8 height 8
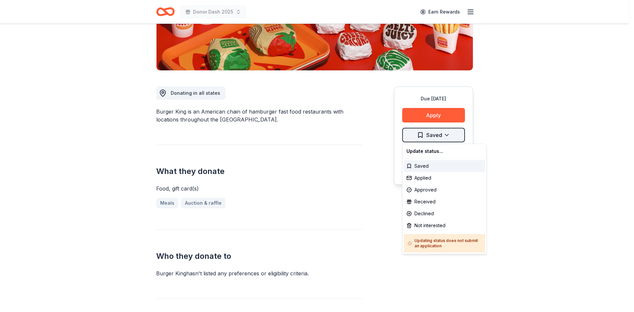
click at [414, 135] on html "Donor Dash 2025 Earn Rewards Due [DATE] Share Burger King New 2 applies last we…" at bounding box center [317, 26] width 634 height 312
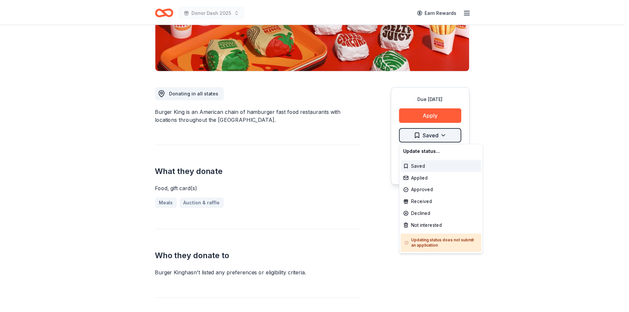
scroll to position [130, 0]
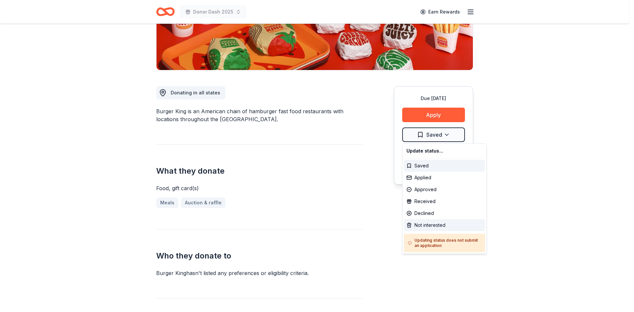
click at [433, 224] on div "Not interested" at bounding box center [444, 225] width 81 height 12
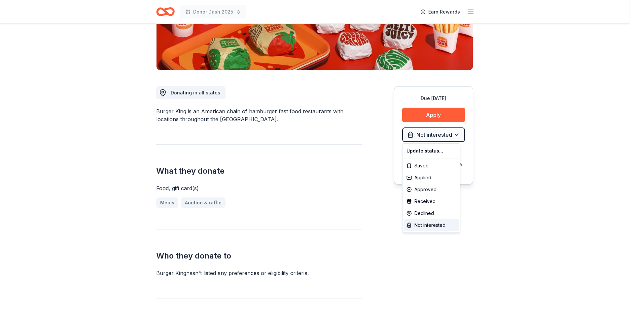
click at [344, 182] on html "Donor Dash 2025 Earn Rewards Due in 87 days Share Burger King New 2 applies las…" at bounding box center [317, 26] width 634 height 312
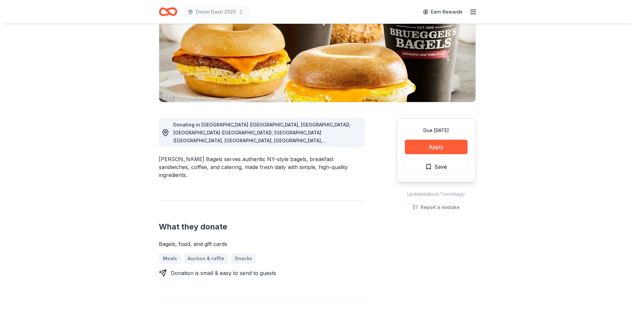
scroll to position [99, 0]
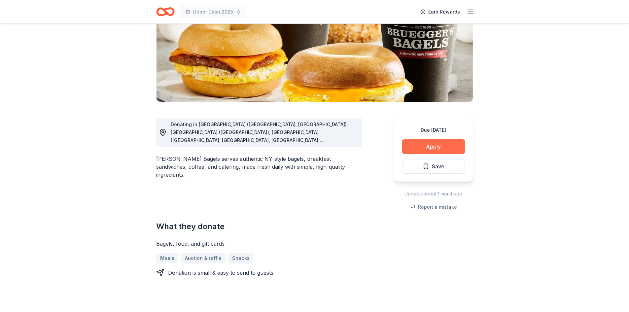
click at [428, 146] on button "Apply" at bounding box center [433, 146] width 63 height 15
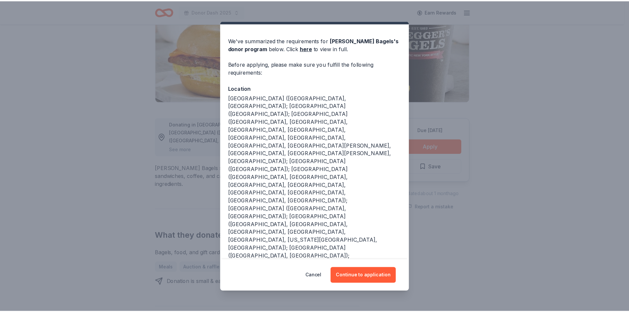
scroll to position [0, 0]
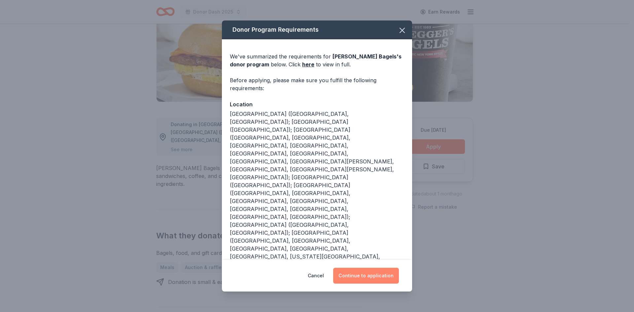
click at [371, 274] on button "Continue to application" at bounding box center [366, 276] width 66 height 16
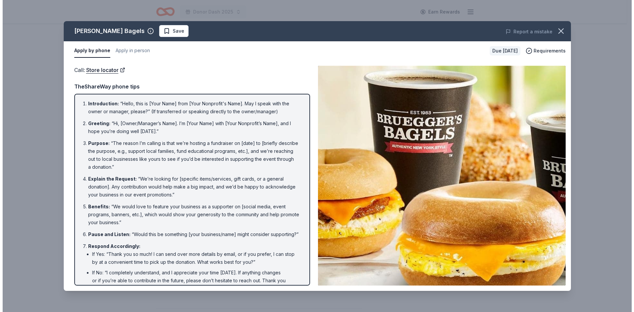
scroll to position [97, 0]
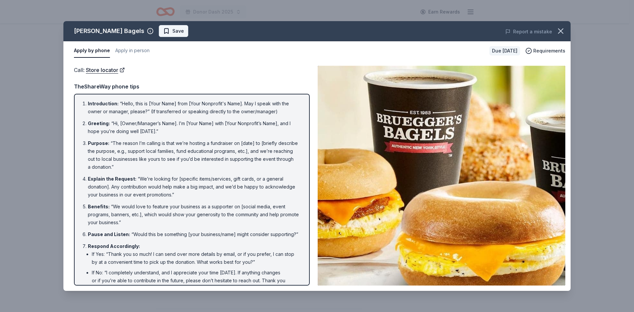
click at [163, 32] on span "Save" at bounding box center [173, 31] width 21 height 8
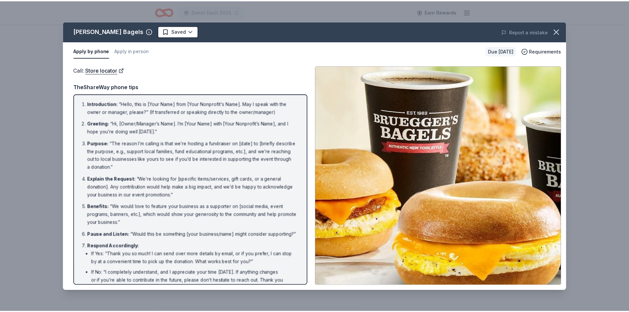
scroll to position [0, 0]
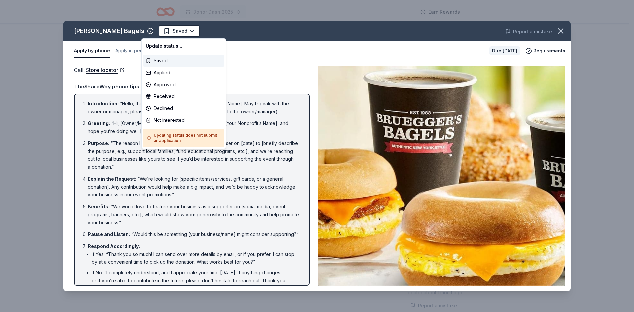
click at [152, 32] on html "Donor Dash 2025 Earn Rewards Due in 87 days Share Bruegger's Bagels New Share D…" at bounding box center [317, 156] width 634 height 312
click at [167, 118] on div "Not interested" at bounding box center [183, 120] width 81 height 12
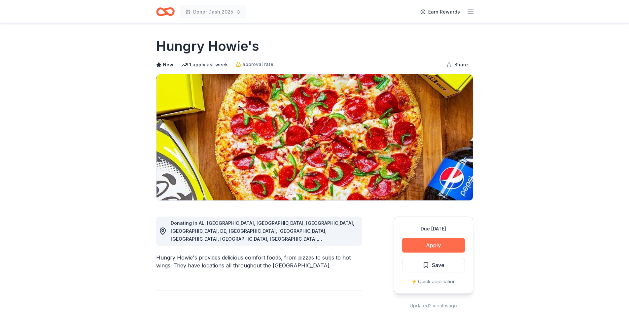
click at [434, 245] on button "Apply" at bounding box center [433, 245] width 63 height 15
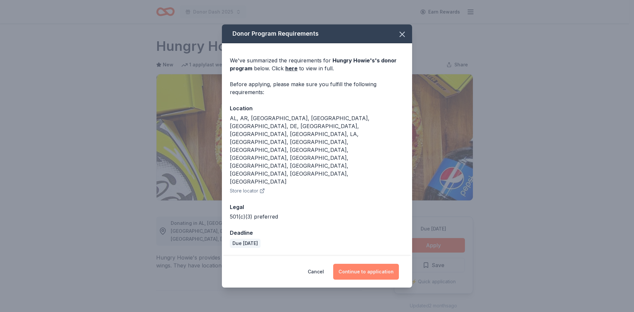
click at [385, 264] on button "Continue to application" at bounding box center [366, 272] width 66 height 16
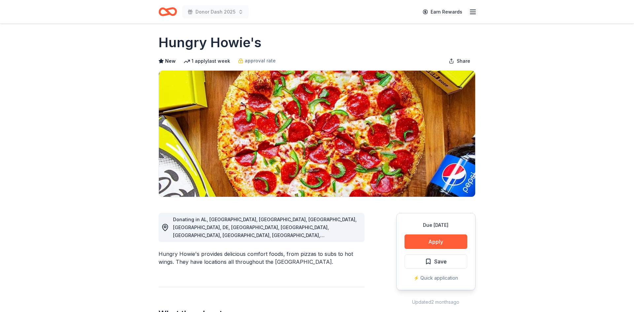
scroll to position [4, 0]
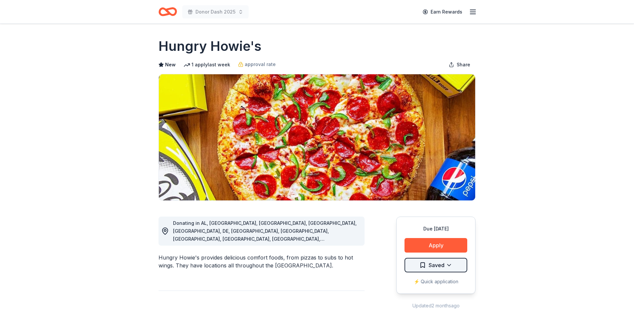
click at [438, 266] on html "Donor Dash 2025 Earn Rewards Due [DATE] Share Hungry Howie's New 1 apply last w…" at bounding box center [317, 156] width 634 height 312
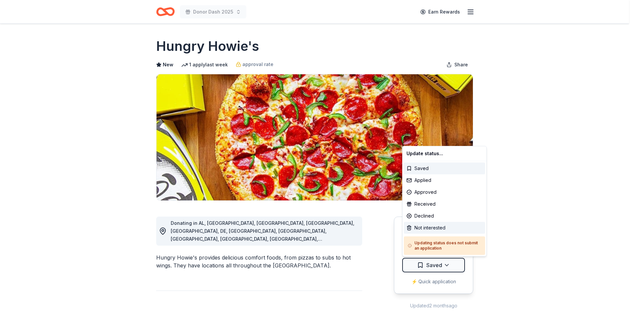
click at [430, 231] on div "Not interested" at bounding box center [444, 228] width 81 height 12
